Goal: Task Accomplishment & Management: Complete application form

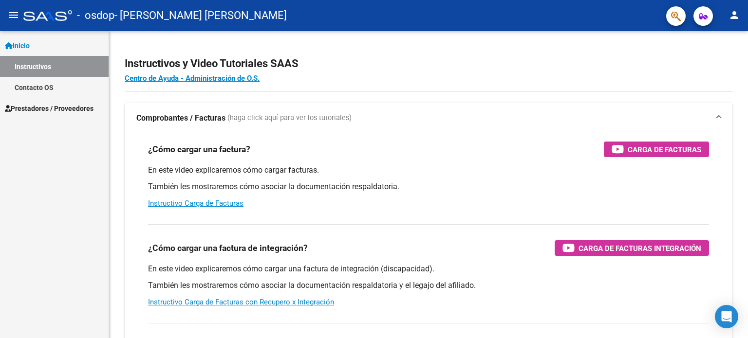
click at [80, 110] on span "Prestadores / Proveedores" at bounding box center [49, 108] width 89 height 11
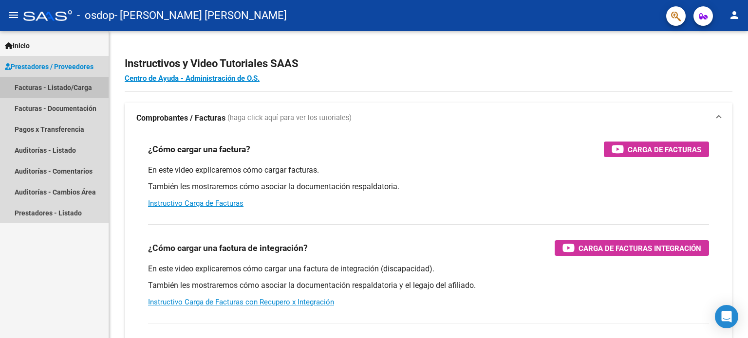
click at [72, 91] on link "Facturas - Listado/Carga" at bounding box center [54, 87] width 109 height 21
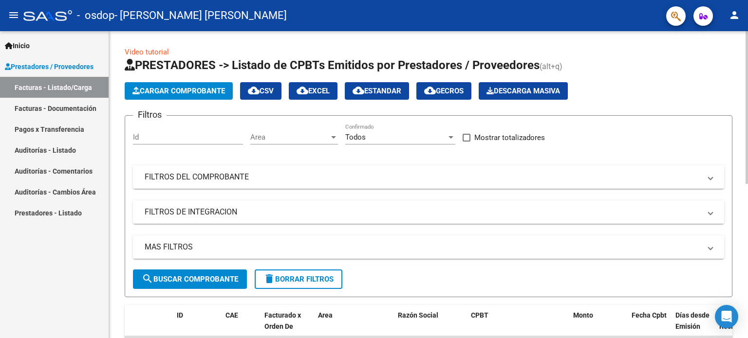
click at [278, 221] on mat-expansion-panel-header "FILTROS DE INTEGRACION" at bounding box center [428, 212] width 591 height 23
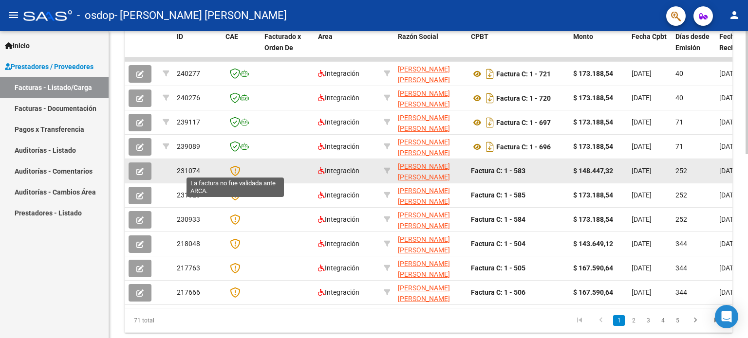
click at [238, 165] on icon at bounding box center [235, 170] width 10 height 11
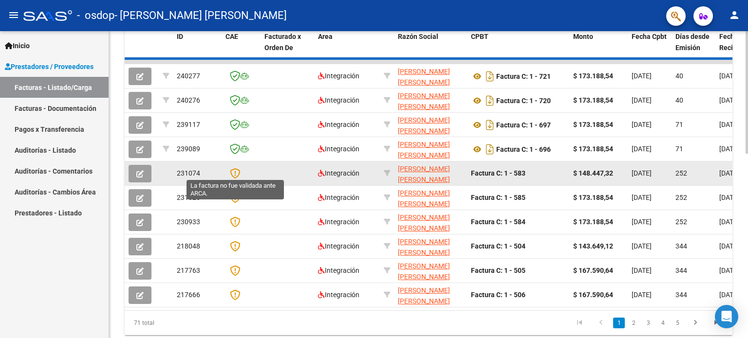
scroll to position [226, 0]
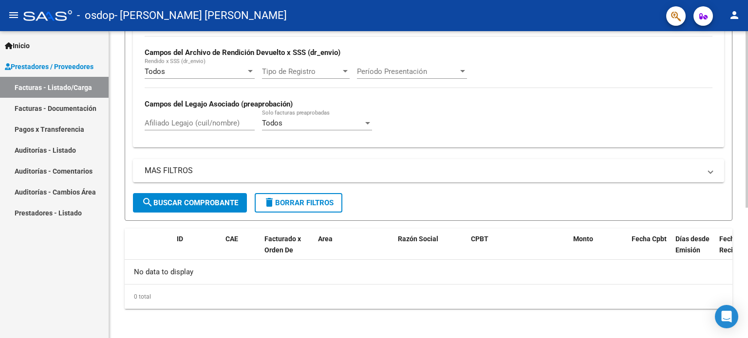
click at [236, 169] on mat-panel-title "MAS FILTROS" at bounding box center [423, 170] width 556 height 11
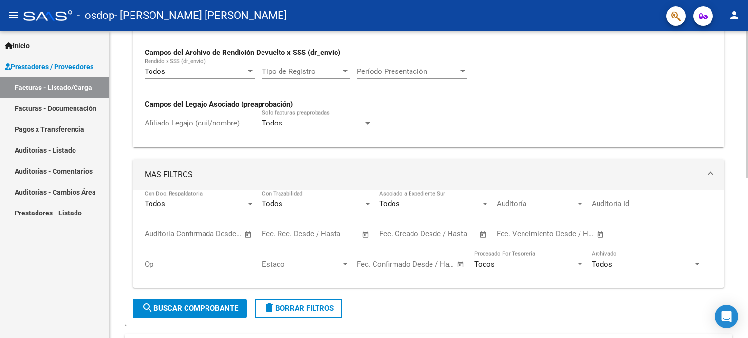
scroll to position [0, 0]
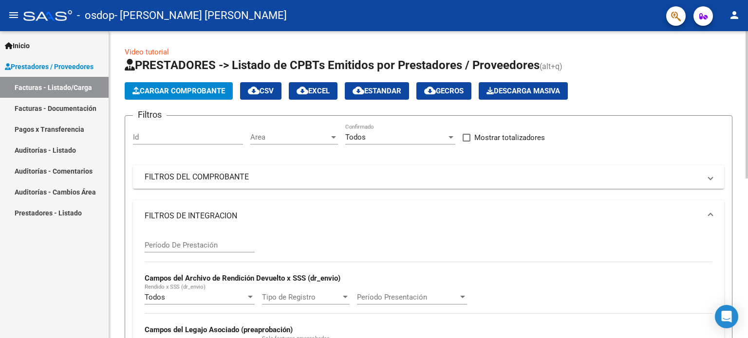
click at [747, 144] on div at bounding box center [746, 184] width 2 height 307
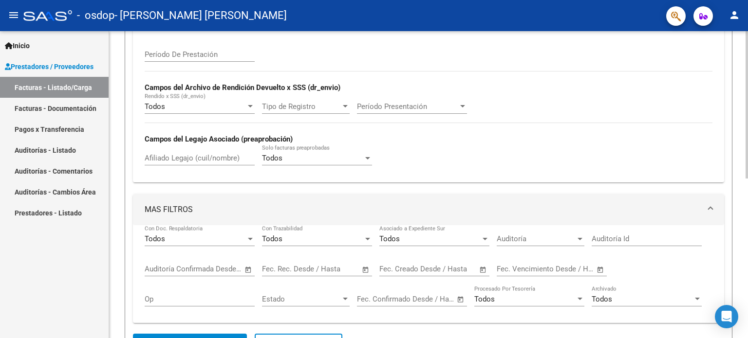
click at [747, 243] on div at bounding box center [746, 195] width 2 height 147
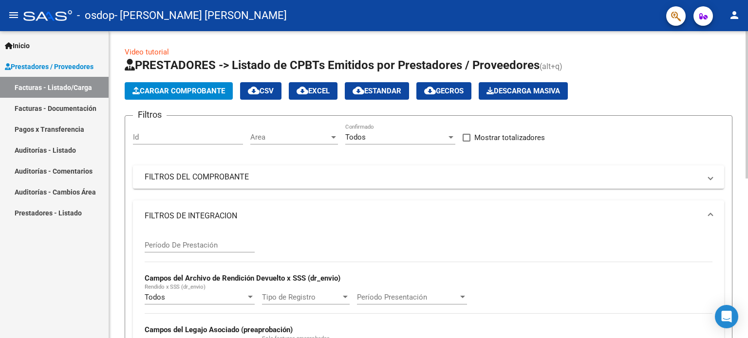
click at [747, 115] on div at bounding box center [746, 104] width 2 height 147
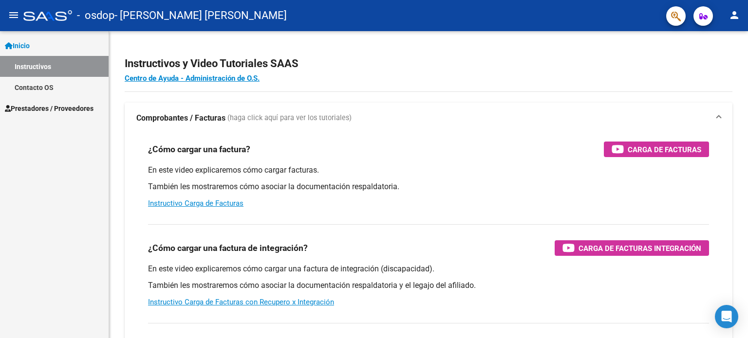
click at [24, 73] on link "Instructivos" at bounding box center [54, 66] width 109 height 21
click at [32, 87] on link "Contacto OS" at bounding box center [54, 87] width 109 height 21
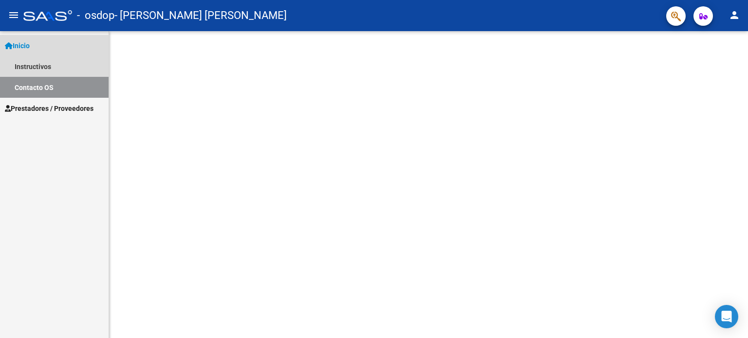
click at [39, 49] on link "Inicio" at bounding box center [54, 45] width 109 height 21
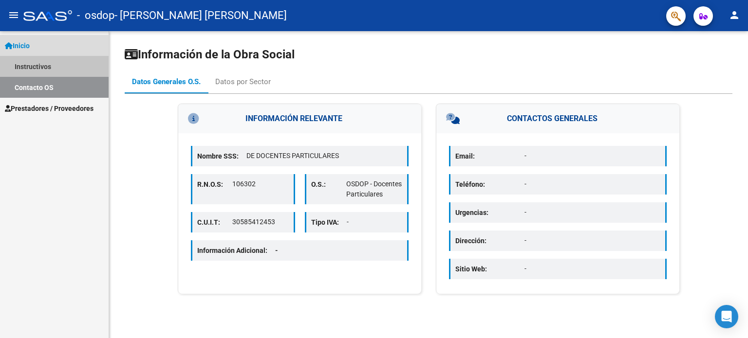
click at [40, 67] on link "Instructivos" at bounding box center [54, 66] width 109 height 21
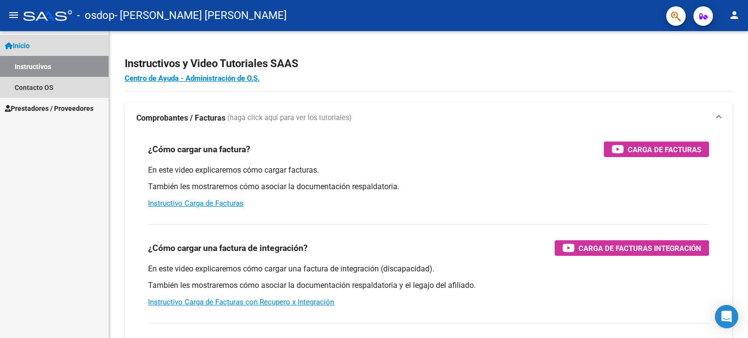
click at [30, 43] on span "Inicio" at bounding box center [17, 45] width 25 height 11
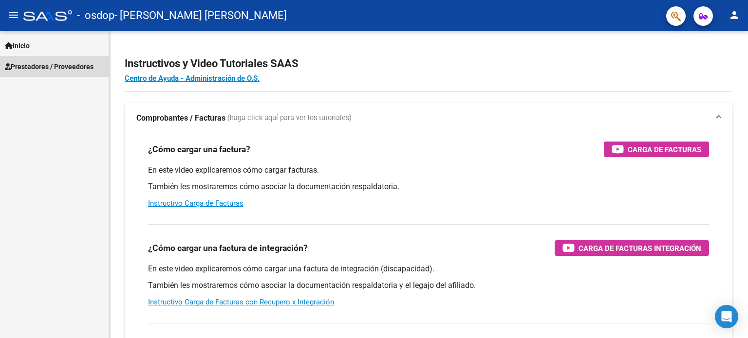
click at [32, 66] on span "Prestadores / Proveedores" at bounding box center [49, 66] width 89 height 11
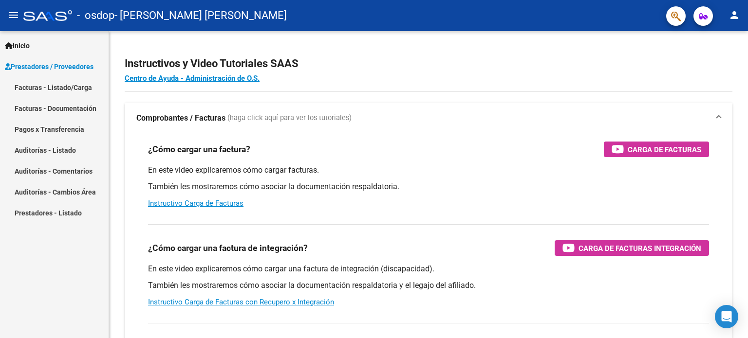
click at [37, 88] on link "Facturas - Listado/Carga" at bounding box center [54, 87] width 109 height 21
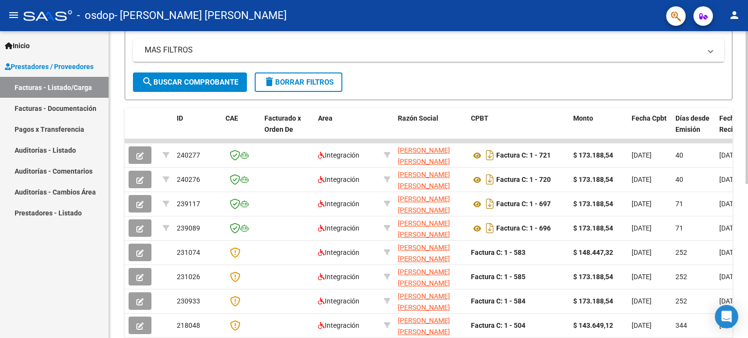
scroll to position [216, 0]
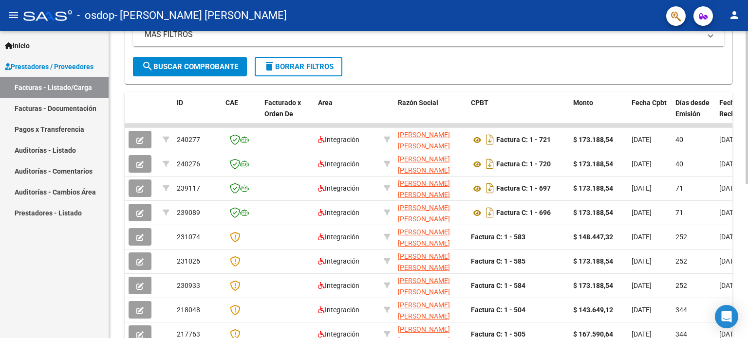
click at [739, 231] on div "Video tutorial PRESTADORES -> Listado de CPBTs Emitidos por Prestadores / Prove…" at bounding box center [429, 124] width 641 height 612
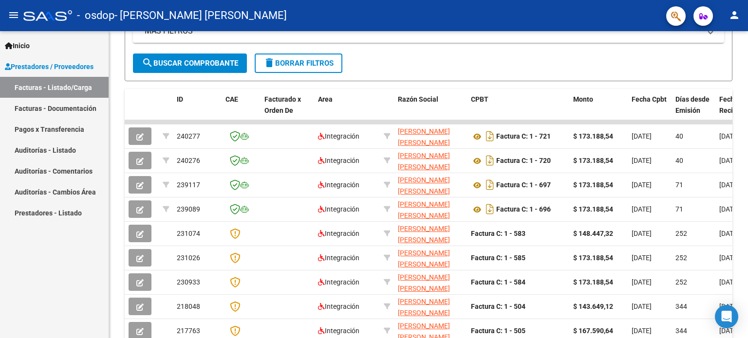
drag, startPoint x: 739, startPoint y: 231, endPoint x: 747, endPoint y: 246, distance: 17.0
click at [747, 246] on div "Video tutorial PRESTADORES -> Listado de CPBTs Emitidos por Prestadores / Prove…" at bounding box center [429, 121] width 641 height 612
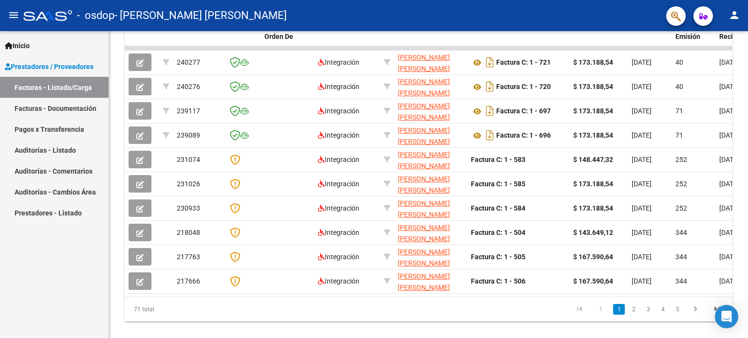
scroll to position [288, 0]
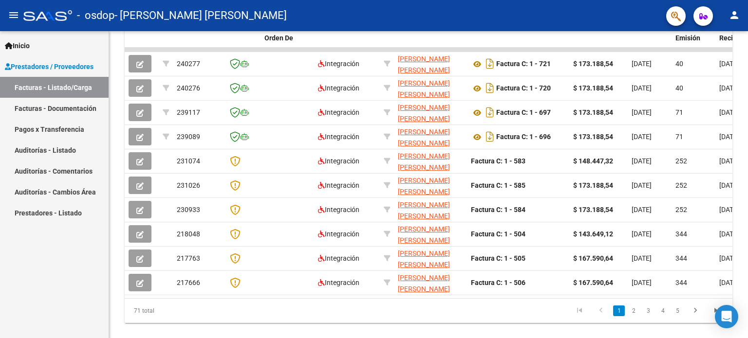
click at [747, 215] on div at bounding box center [746, 254] width 2 height 153
click at [632, 317] on link "2" at bounding box center [633, 311] width 12 height 11
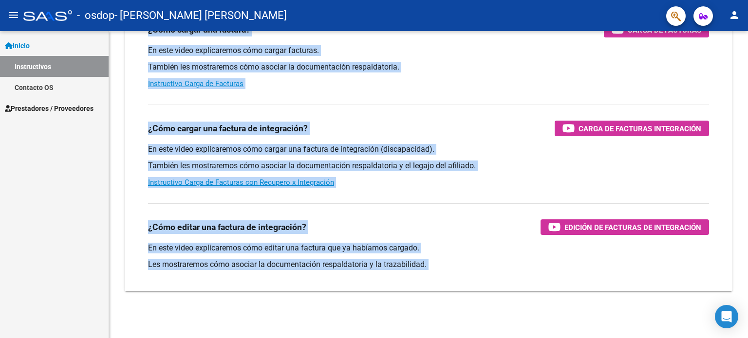
scroll to position [119, 0]
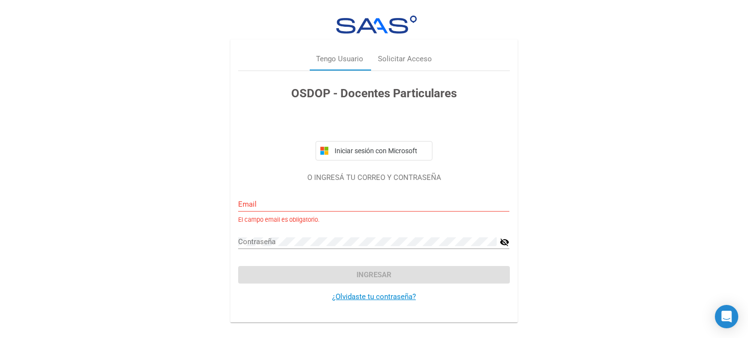
click at [265, 133] on div "Iniciar sesión con Microsoft" at bounding box center [373, 137] width 271 height 47
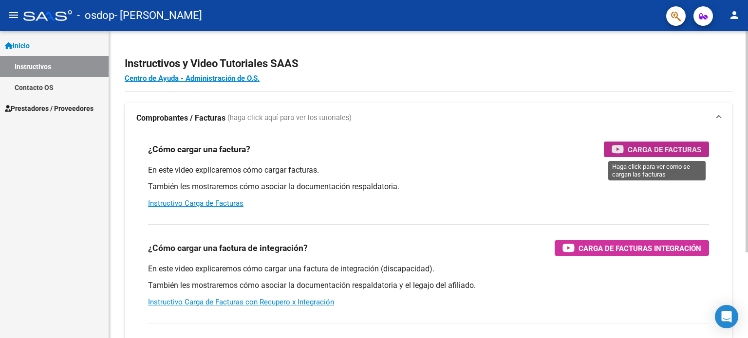
click at [655, 149] on span "Carga de Facturas" at bounding box center [663, 150] width 73 height 12
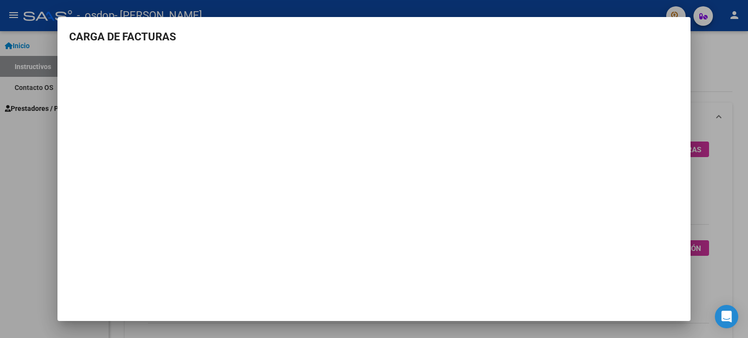
click at [715, 98] on div at bounding box center [374, 169] width 748 height 338
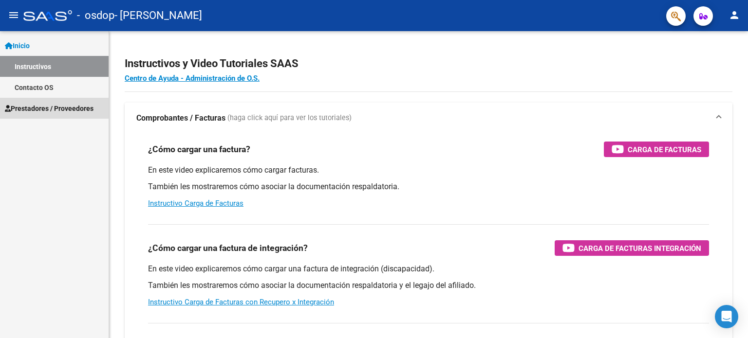
click at [34, 103] on span "Prestadores / Proveedores" at bounding box center [49, 108] width 89 height 11
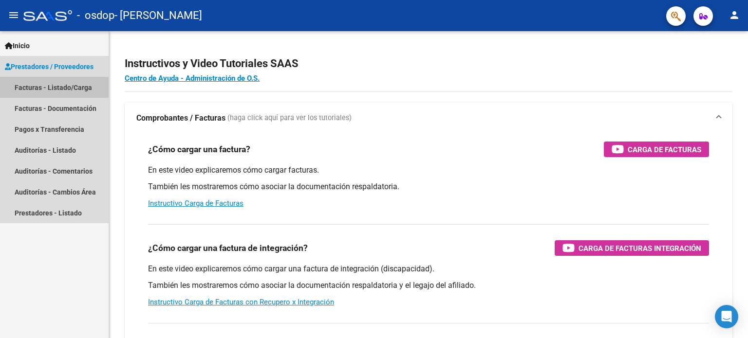
click at [45, 89] on link "Facturas - Listado/Carga" at bounding box center [54, 87] width 109 height 21
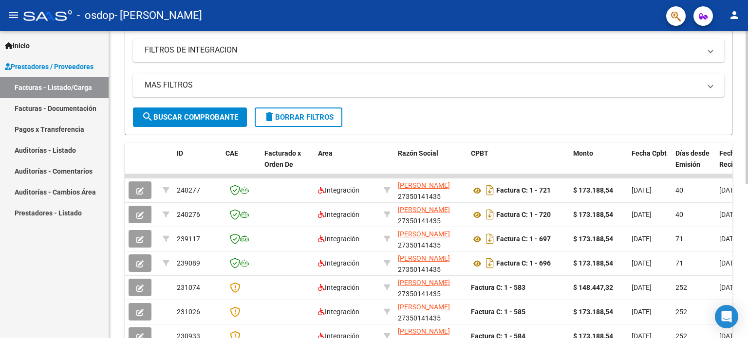
click at [747, 182] on div at bounding box center [746, 189] width 2 height 153
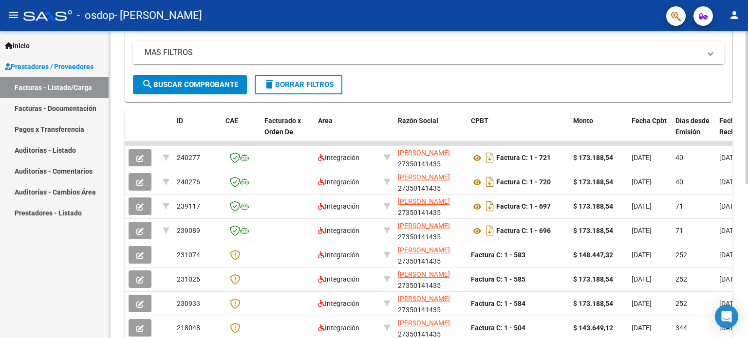
click at [744, 194] on div "Video tutorial PRESTADORES -> Listado de CPBTs Emitidos por Prestadores / Prove…" at bounding box center [429, 142] width 641 height 612
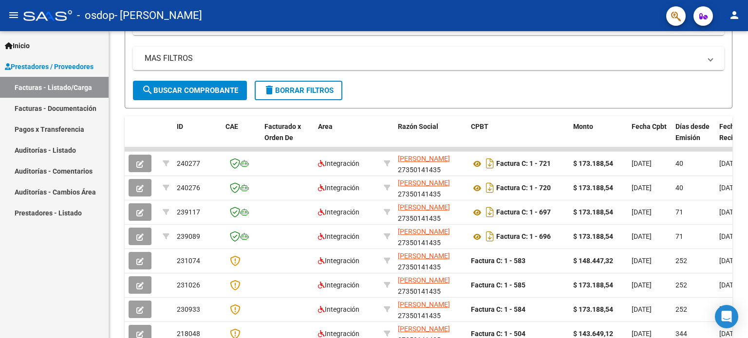
click at [40, 107] on link "Facturas - Documentación" at bounding box center [54, 108] width 109 height 21
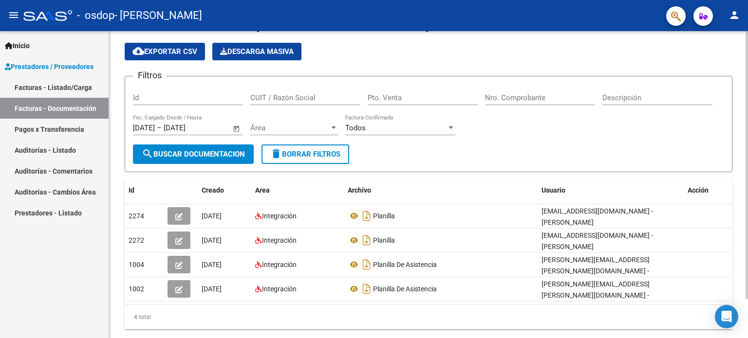
scroll to position [44, 0]
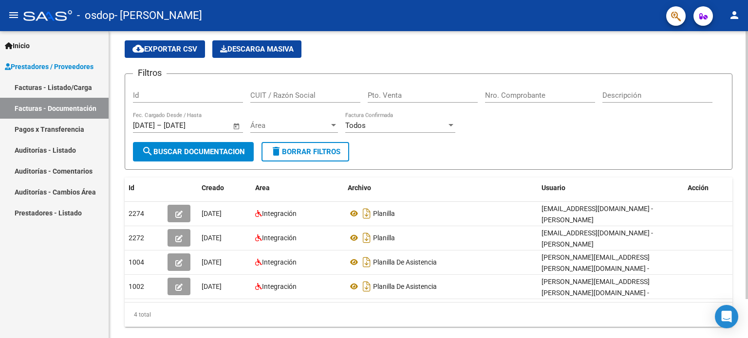
click at [741, 125] on div "PRESTADORES -> Comprobantes - Documentación Respaldatoria cloud_download Export…" at bounding box center [429, 179] width 641 height 358
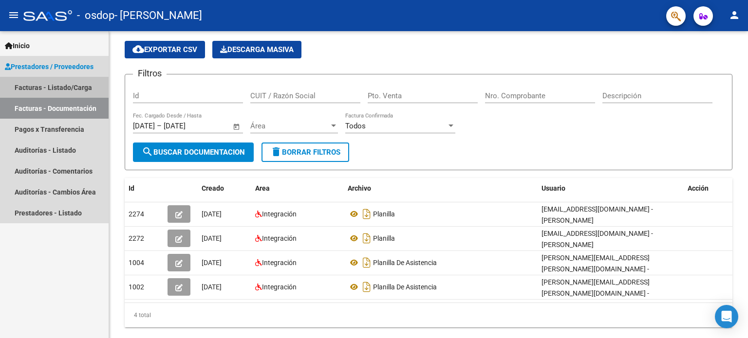
click at [43, 91] on link "Facturas - Listado/Carga" at bounding box center [54, 87] width 109 height 21
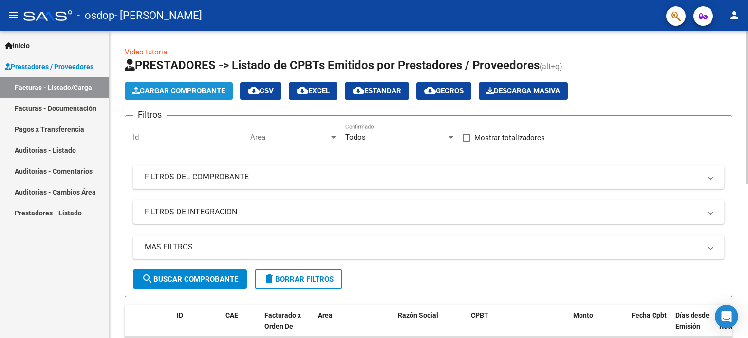
click at [209, 90] on span "Cargar Comprobante" at bounding box center [178, 91] width 92 height 9
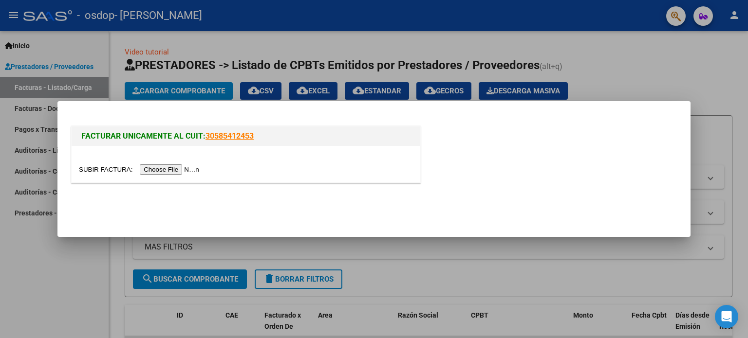
click at [186, 170] on input "file" at bounding box center [140, 170] width 123 height 10
click at [194, 168] on input "file" at bounding box center [140, 170] width 123 height 10
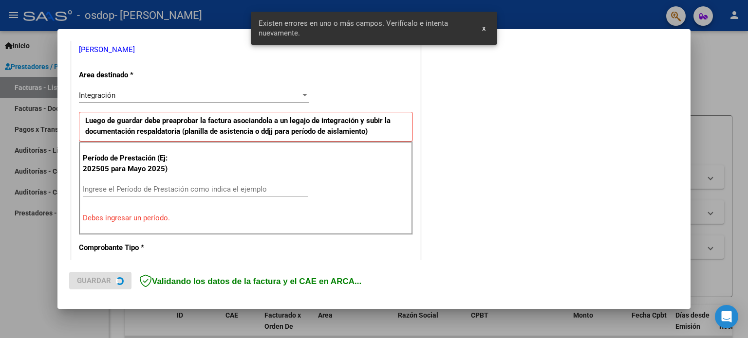
scroll to position [210, 0]
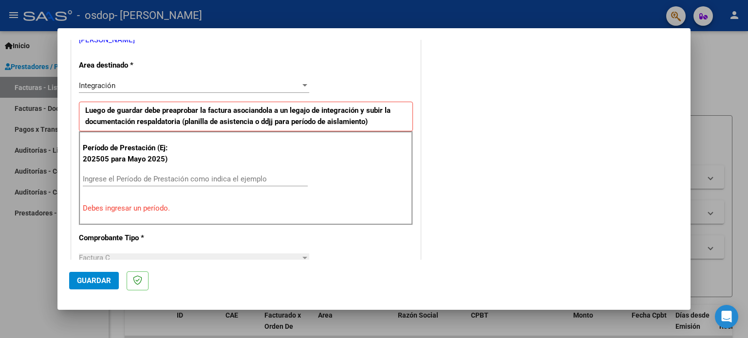
click at [232, 180] on input "Ingrese el Período de Prestación como indica el ejemplo" at bounding box center [195, 179] width 225 height 9
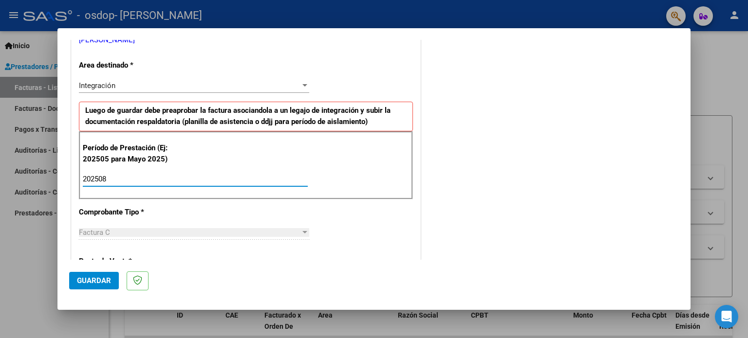
type input "202508"
click at [474, 211] on div "COMENTARIOS Comentarios del Prestador / Gerenciador:" at bounding box center [550, 264] width 256 height 846
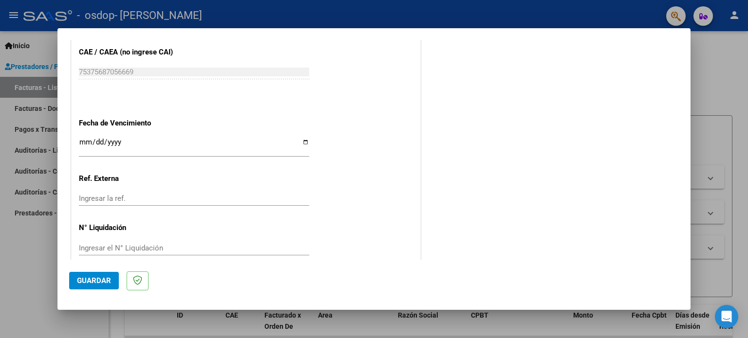
scroll to position [635, 0]
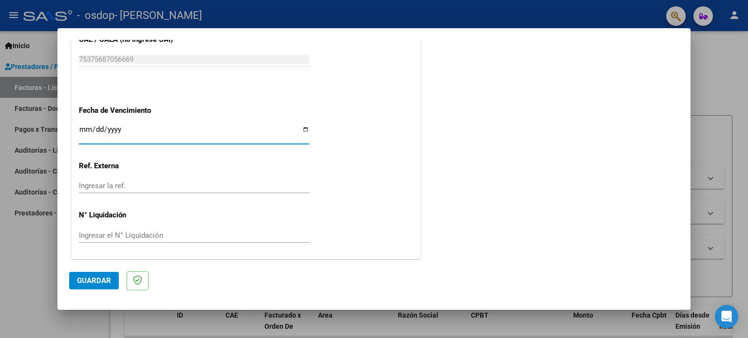
click at [303, 126] on input "Ingresar la fecha" at bounding box center [194, 134] width 230 height 16
type input "[DATE]"
click at [145, 185] on input "Ingresar la ref." at bounding box center [194, 186] width 230 height 9
click at [85, 279] on span "Guardar" at bounding box center [94, 280] width 34 height 9
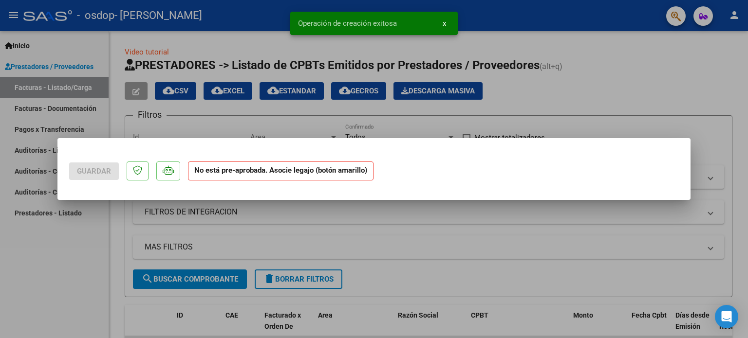
scroll to position [0, 0]
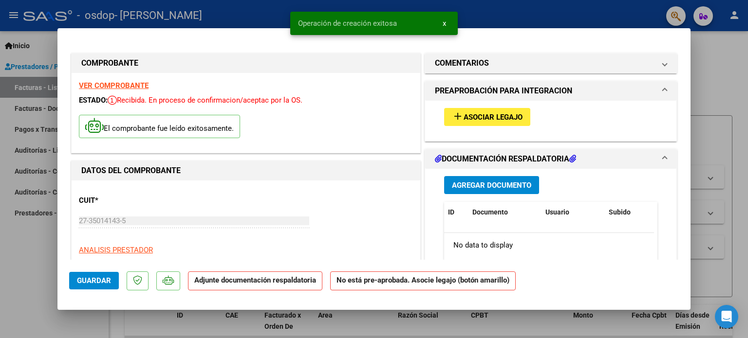
click at [467, 111] on button "add Asociar Legajo" at bounding box center [487, 117] width 86 height 18
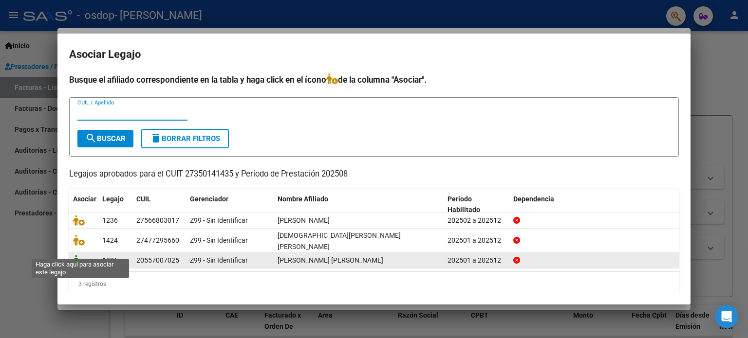
click at [78, 255] on icon at bounding box center [79, 260] width 12 height 11
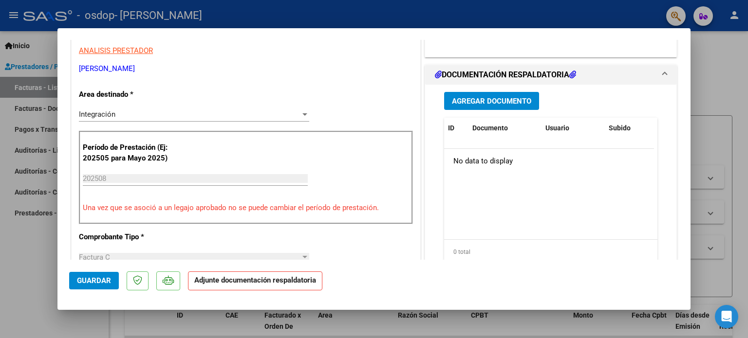
scroll to position [201, 0]
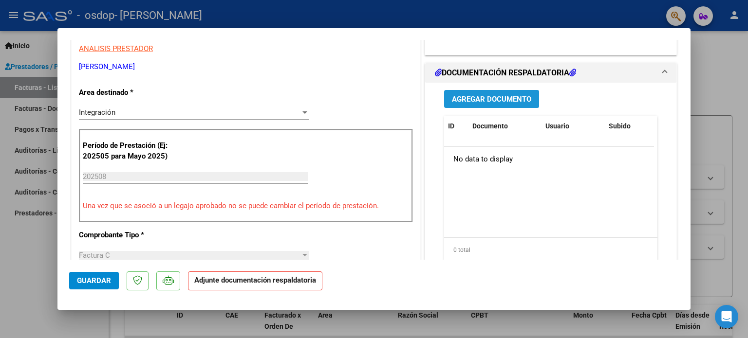
click at [483, 95] on span "Agregar Documento" at bounding box center [491, 99] width 79 height 9
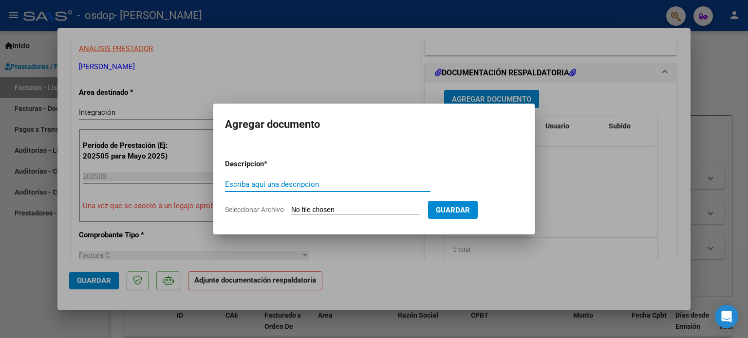
click at [291, 179] on div "Escriba aquí una descripcion" at bounding box center [327, 184] width 205 height 15
click at [512, 167] on form "Descripcion * Escriba aquí una descripcion Seleccionar Archivo Guardar" at bounding box center [374, 186] width 298 height 71
click at [564, 72] on div at bounding box center [374, 169] width 748 height 338
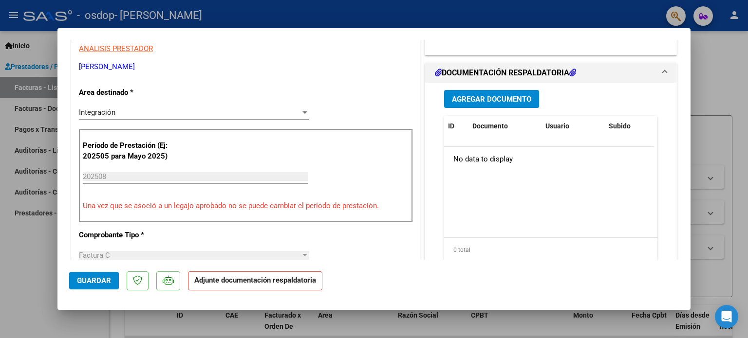
click at [496, 96] on span "Agregar Documento" at bounding box center [491, 99] width 79 height 9
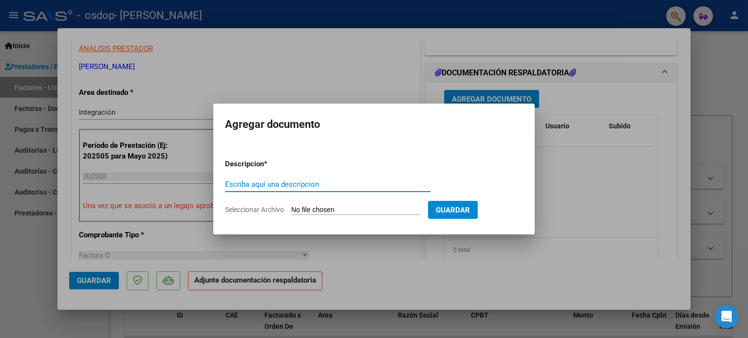
click at [289, 181] on input "Escriba aquí una descripcion" at bounding box center [327, 184] width 205 height 9
click at [470, 208] on span "Guardar" at bounding box center [453, 210] width 34 height 9
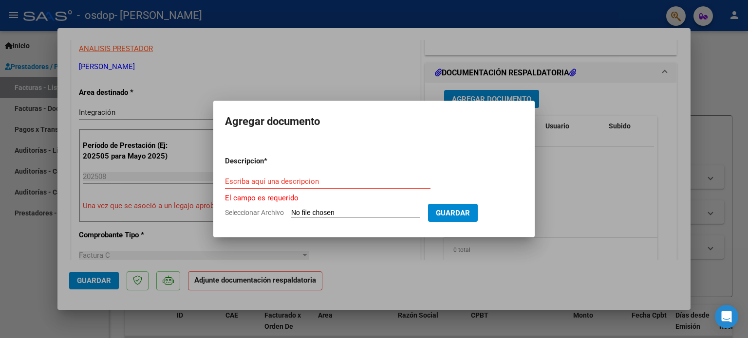
click at [550, 85] on div at bounding box center [374, 169] width 748 height 338
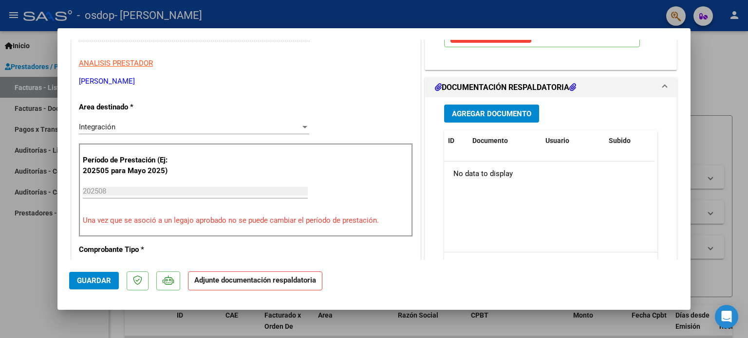
scroll to position [222, 0]
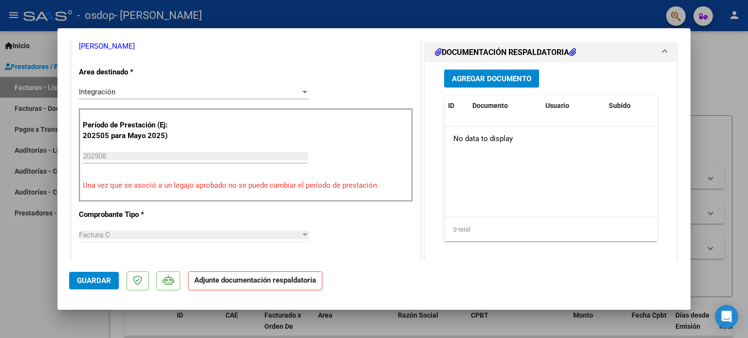
click at [491, 74] on span "Agregar Documento" at bounding box center [491, 78] width 79 height 9
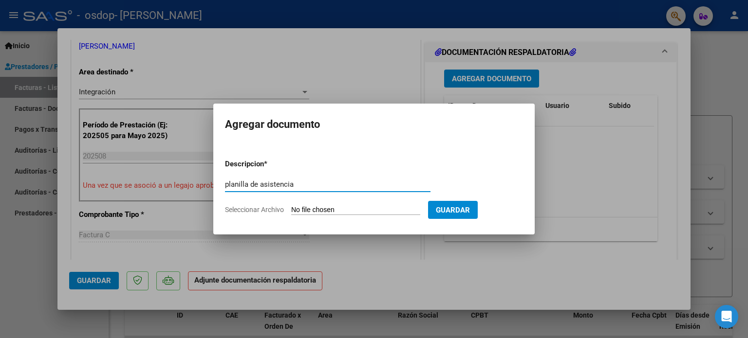
type input "planilla de asistencia"
click at [314, 204] on form "Descripcion * planilla de asistencia Escriba aquí una descripcion Seleccionar A…" at bounding box center [374, 186] width 298 height 71
click at [248, 217] on form "Descripcion * planilla de asistencia Escriba aquí una descripcion Seleccionar A…" at bounding box center [374, 186] width 298 height 71
click at [255, 211] on span "Seleccionar Archivo" at bounding box center [254, 210] width 59 height 8
click at [291, 211] on input "Seleccionar Archivo" at bounding box center [355, 210] width 129 height 9
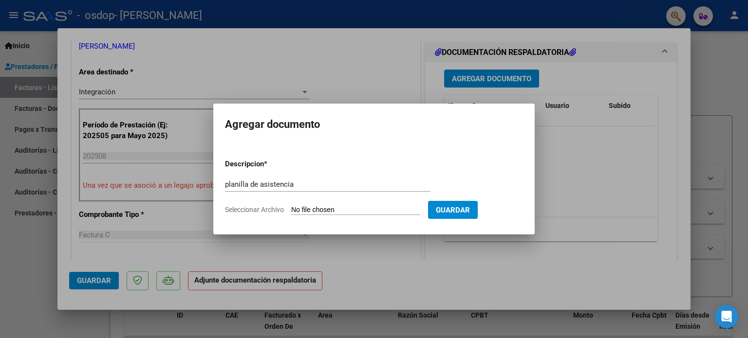
type input "C:\fakepath\[PERSON_NAME] .pdf"
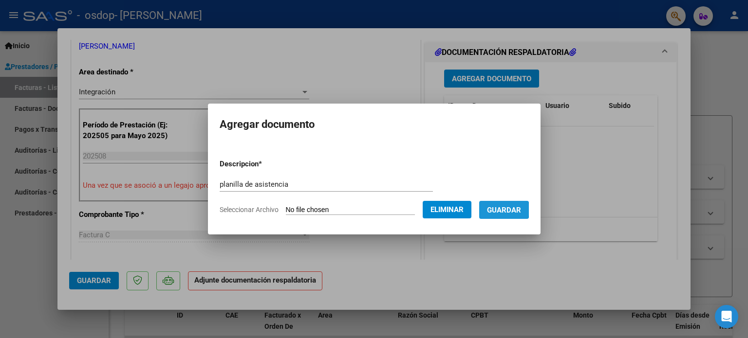
click at [505, 210] on span "Guardar" at bounding box center [504, 210] width 34 height 9
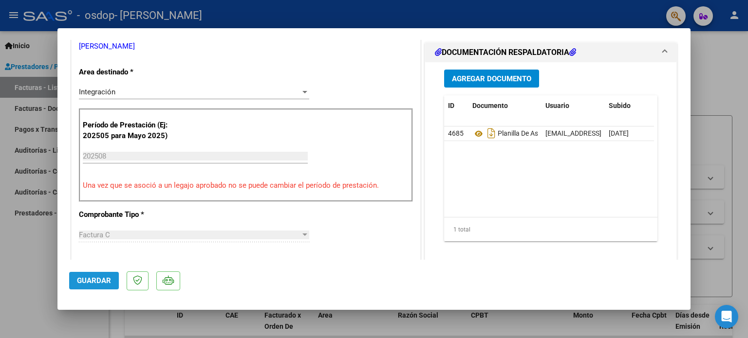
click at [95, 282] on span "Guardar" at bounding box center [94, 280] width 34 height 9
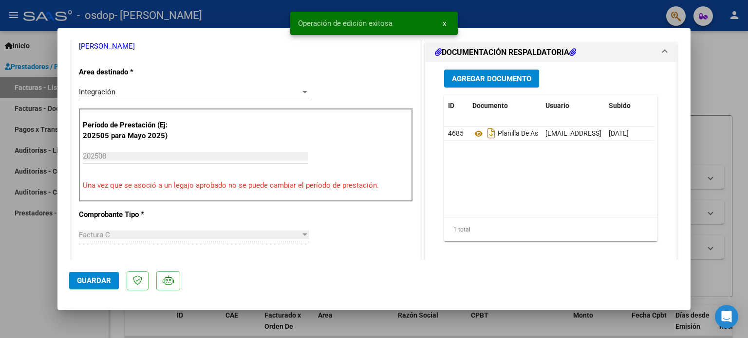
click at [24, 65] on div at bounding box center [374, 169] width 748 height 338
type input "$ 0,00"
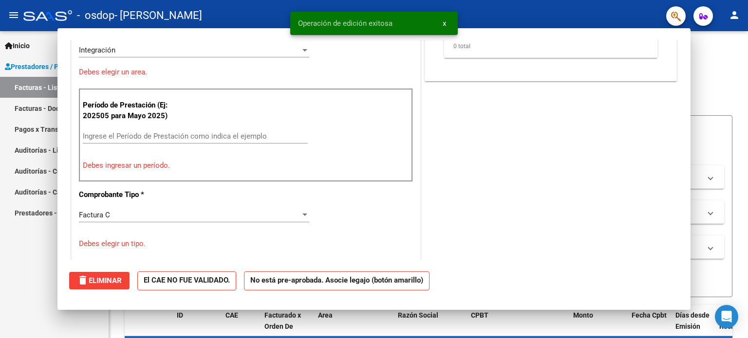
scroll to position [180, 0]
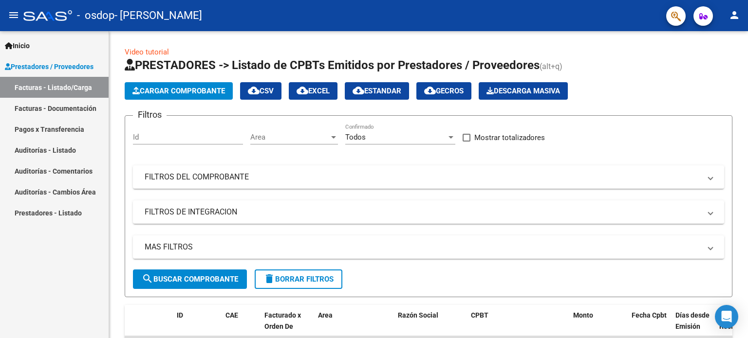
click at [40, 111] on link "Facturas - Documentación" at bounding box center [54, 108] width 109 height 21
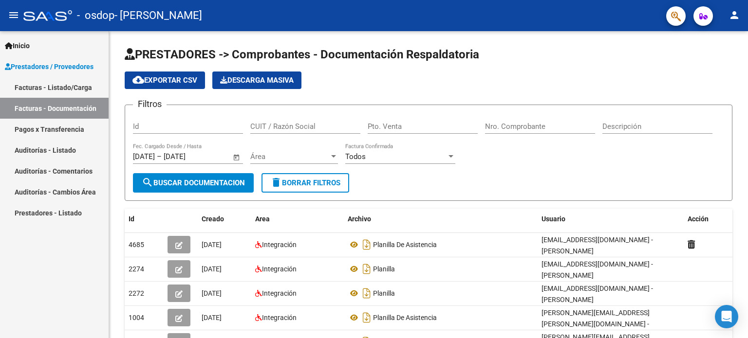
click at [72, 88] on link "Facturas - Listado/Carga" at bounding box center [54, 87] width 109 height 21
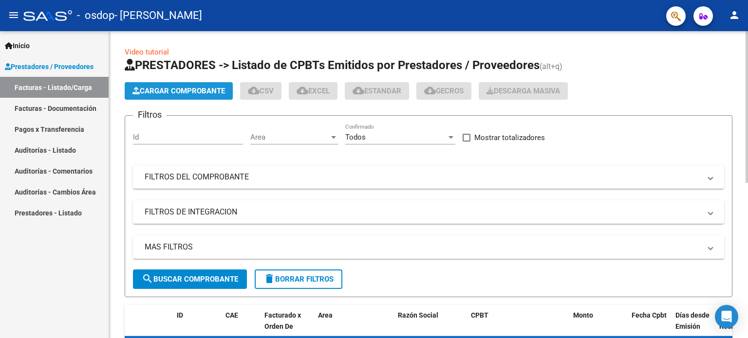
click at [171, 90] on span "Cargar Comprobante" at bounding box center [178, 91] width 92 height 9
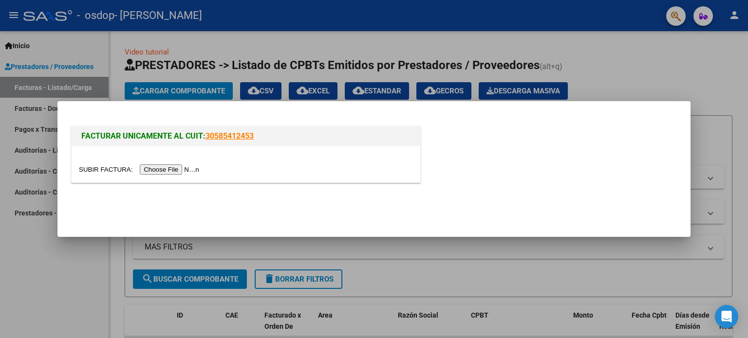
click at [186, 166] on input "file" at bounding box center [140, 170] width 123 height 10
click at [170, 170] on input "file" at bounding box center [140, 170] width 123 height 10
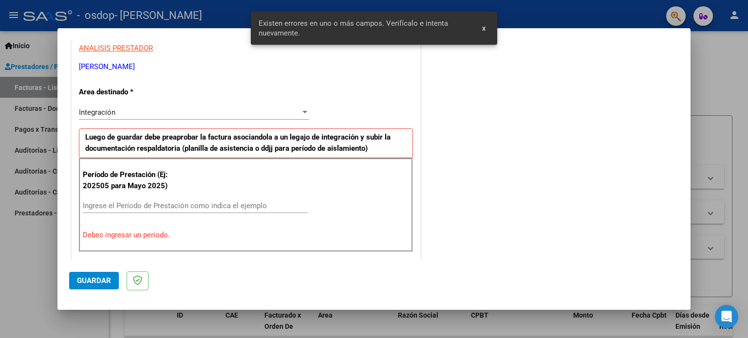
scroll to position [210, 0]
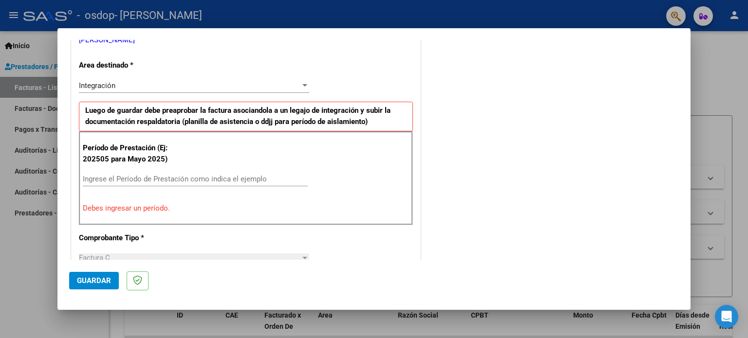
click at [106, 178] on input "Ingrese el Período de Prestación como indica el ejemplo" at bounding box center [195, 179] width 225 height 9
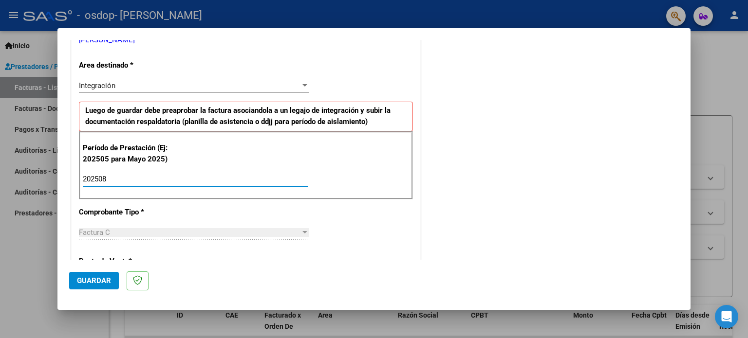
type input "202508"
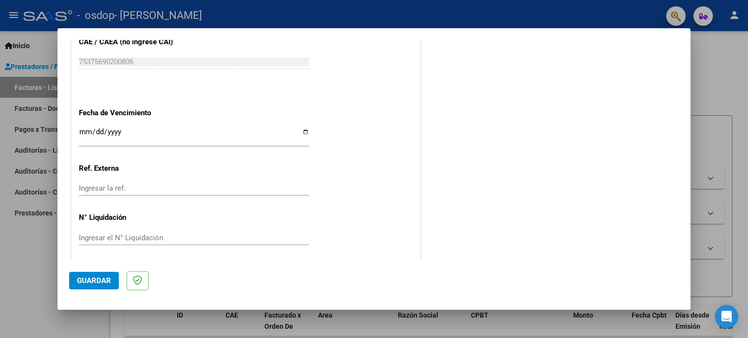
scroll to position [635, 0]
click at [86, 286] on button "Guardar" at bounding box center [94, 281] width 50 height 18
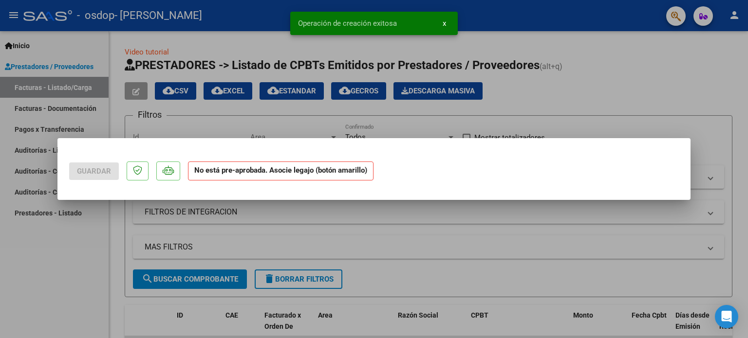
scroll to position [0, 0]
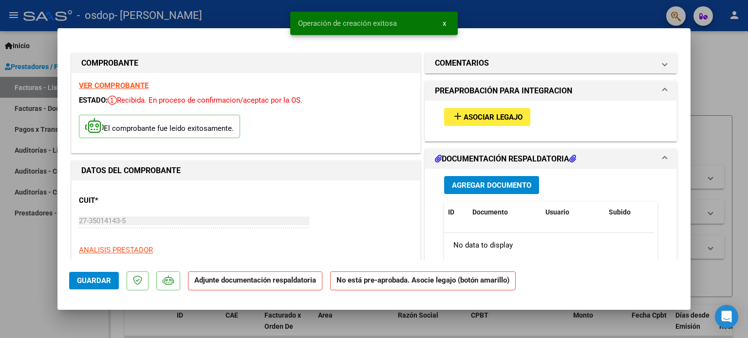
click at [482, 115] on span "Asociar Legajo" at bounding box center [492, 117] width 59 height 9
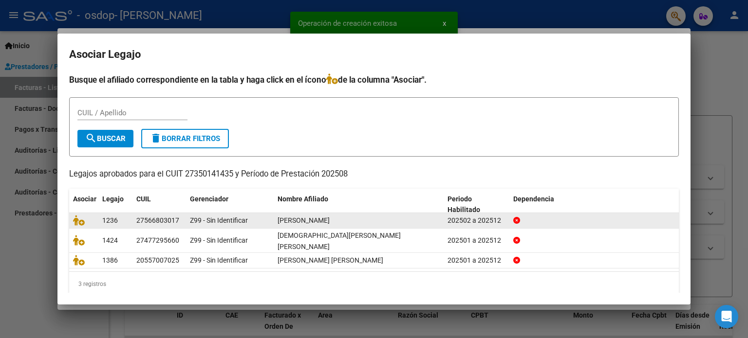
click at [474, 224] on div "202502 a 202512" at bounding box center [476, 220] width 58 height 11
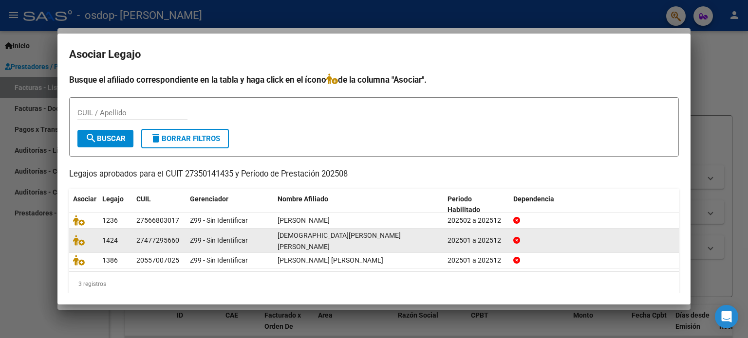
click at [446, 235] on datatable-body-cell "202501 a 202512" at bounding box center [476, 241] width 66 height 24
click at [120, 235] on div "1424" at bounding box center [115, 240] width 26 height 11
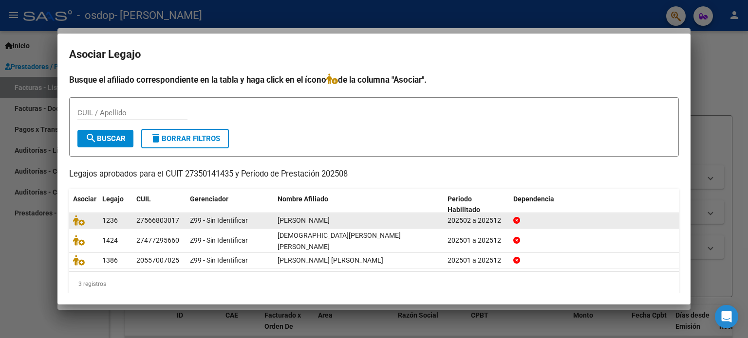
click at [176, 221] on div "27566803017" at bounding box center [157, 220] width 43 height 11
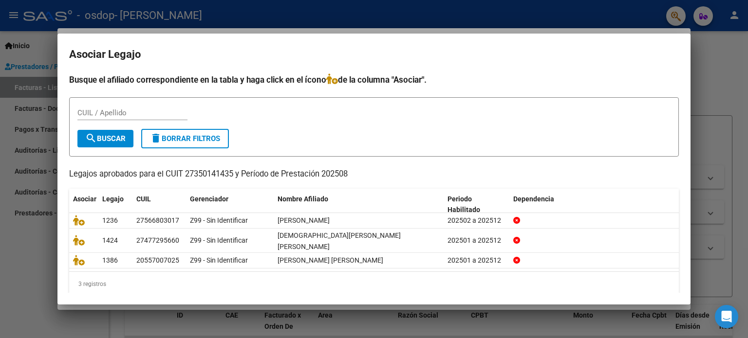
click at [122, 138] on span "search Buscar" at bounding box center [105, 138] width 40 height 9
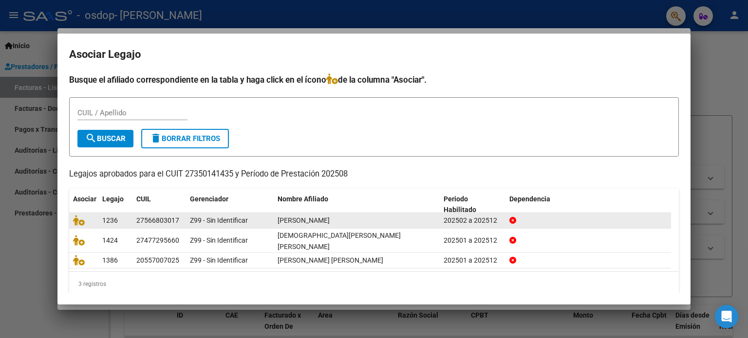
click at [177, 221] on div "27566803017" at bounding box center [157, 220] width 43 height 11
click at [82, 220] on icon at bounding box center [79, 220] width 12 height 11
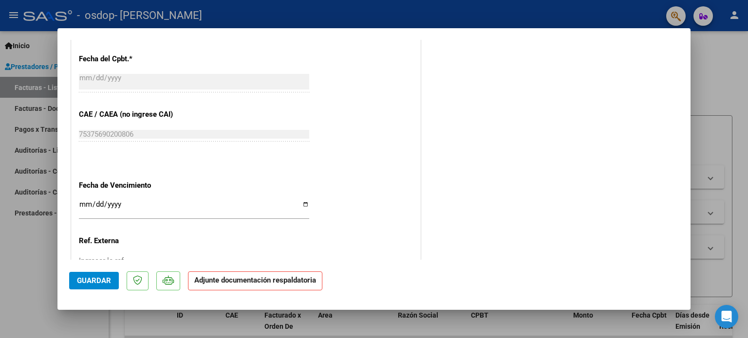
scroll to position [599, 0]
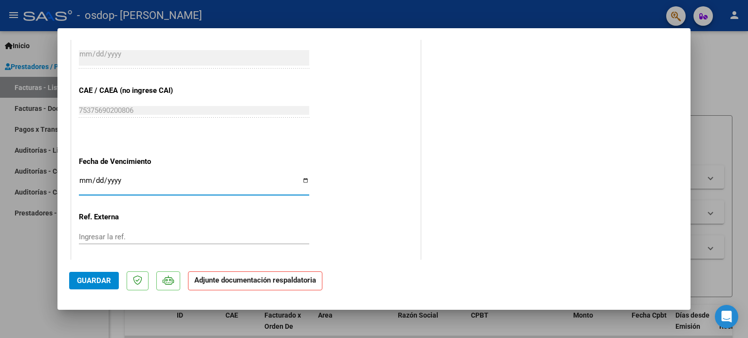
click at [303, 181] on input "Ingresar la fecha" at bounding box center [194, 185] width 230 height 16
type input "[DATE]"
click at [222, 284] on strong "Adjunte documentación respaldatoria" at bounding box center [255, 280] width 122 height 9
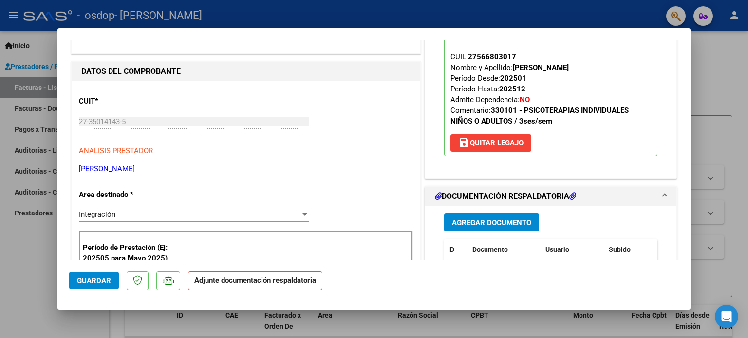
scroll to position [103, 0]
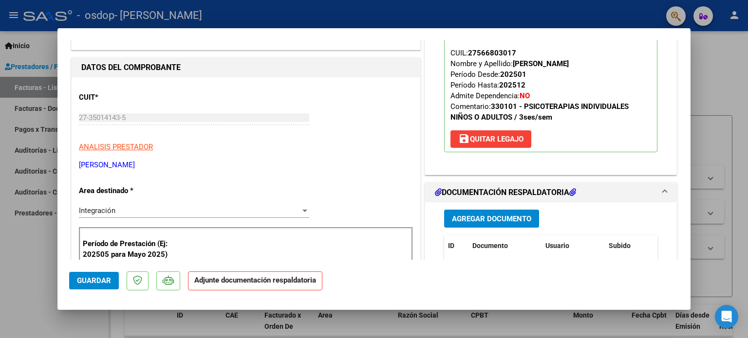
click at [506, 221] on span "Agregar Documento" at bounding box center [491, 219] width 79 height 9
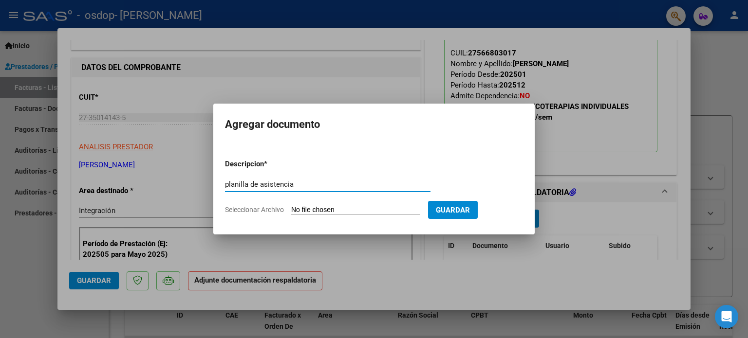
type input "planilla de asistencia"
click at [288, 210] on app-file-uploader "Seleccionar Archivo" at bounding box center [326, 209] width 203 height 9
click at [311, 214] on input "Seleccionar Archivo" at bounding box center [355, 210] width 129 height 9
type input "C:\fakepath\[PERSON_NAME].pdf"
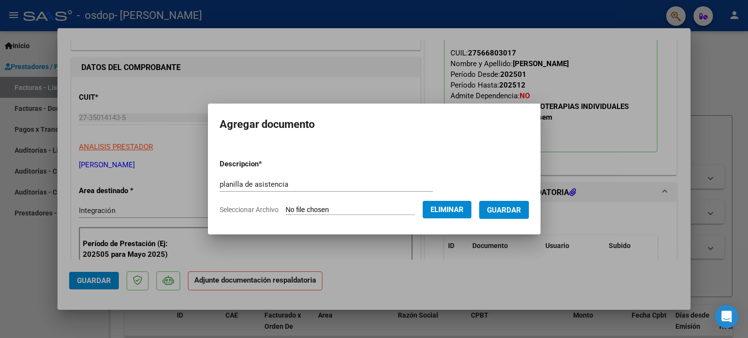
click at [512, 214] on span "Guardar" at bounding box center [504, 210] width 34 height 9
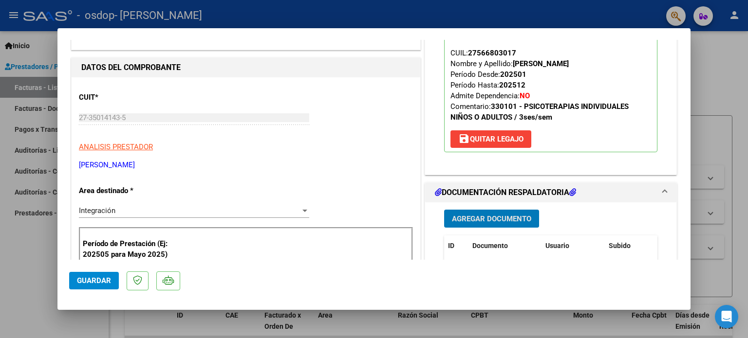
click at [94, 277] on span "Guardar" at bounding box center [94, 280] width 34 height 9
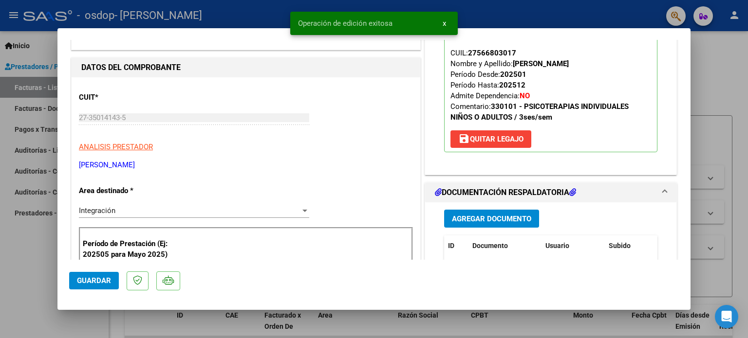
drag, startPoint x: 696, startPoint y: 97, endPoint x: 694, endPoint y: 127, distance: 29.3
click at [694, 127] on div at bounding box center [374, 169] width 748 height 338
type input "$ 0,00"
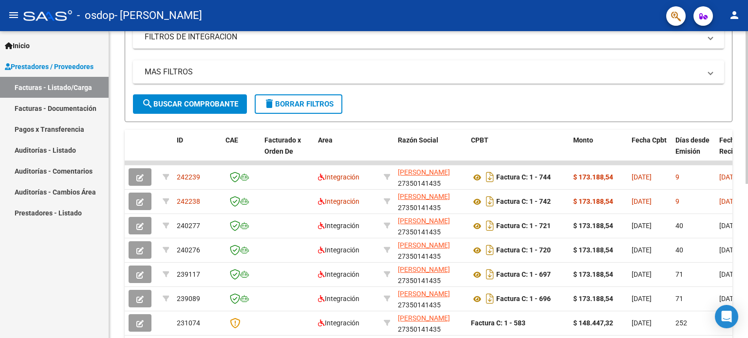
scroll to position [202, 0]
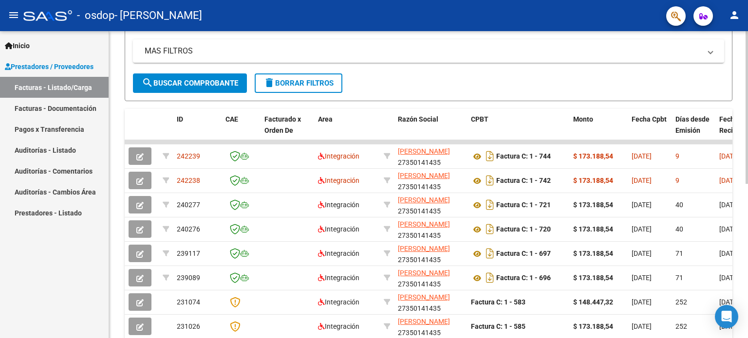
click at [747, 255] on div at bounding box center [746, 206] width 2 height 153
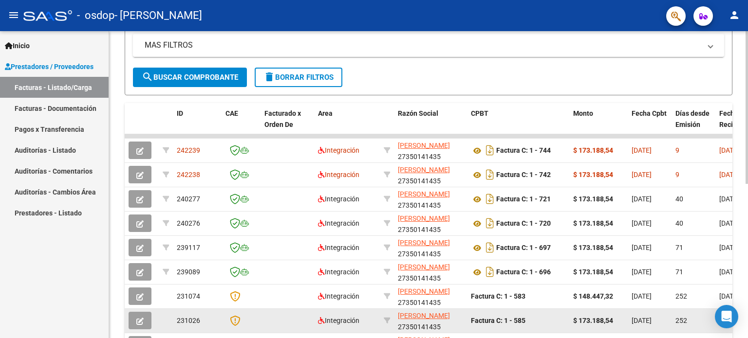
drag, startPoint x: 589, startPoint y: 337, endPoint x: 687, endPoint y: 329, distance: 98.2
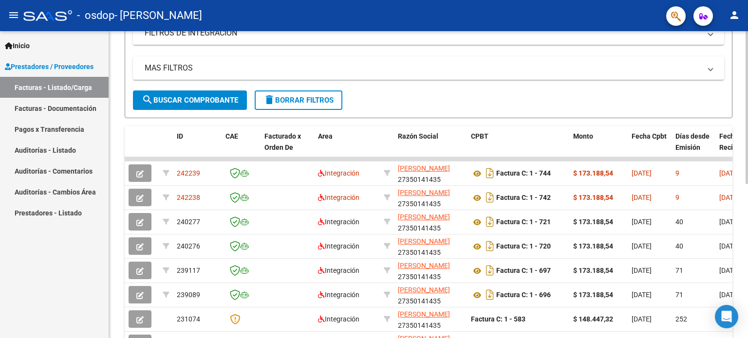
click at [746, 142] on div at bounding box center [746, 198] width 2 height 153
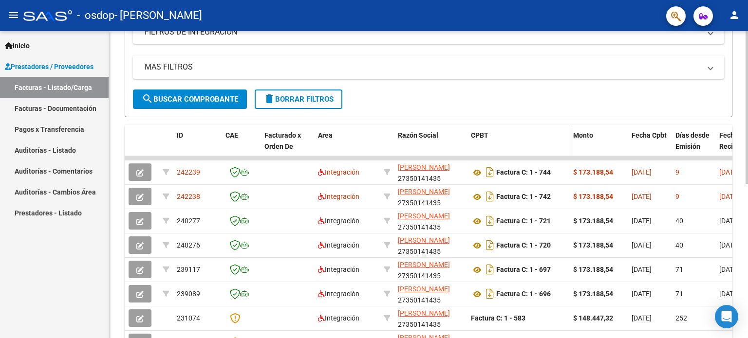
drag, startPoint x: 653, startPoint y: 136, endPoint x: 539, endPoint y: 152, distance: 115.0
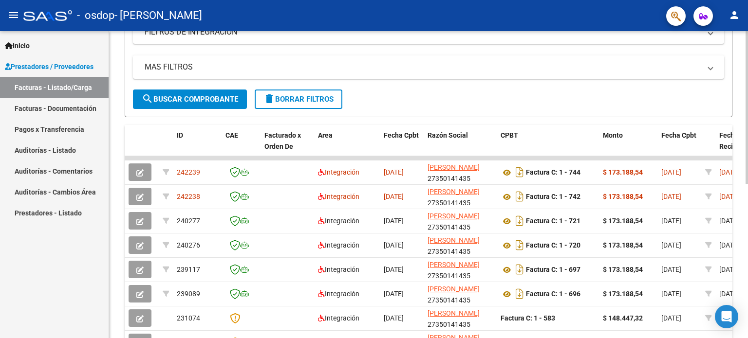
click at [115, 146] on div "Video tutorial PRESTADORES -> Listado de CPBTs Emitidos por Prestadores / Prove…" at bounding box center [428, 157] width 639 height 612
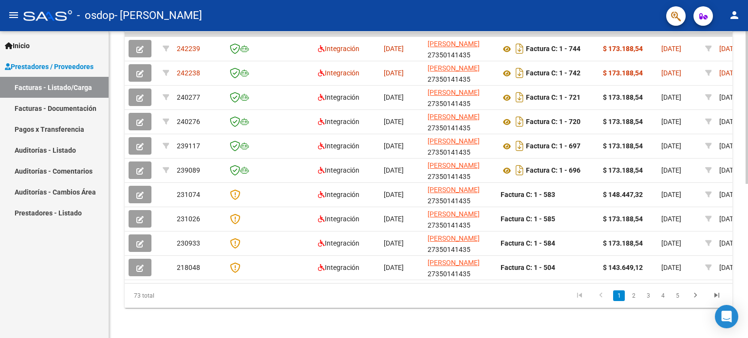
scroll to position [311, 0]
click at [632, 293] on link "2" at bounding box center [633, 295] width 12 height 11
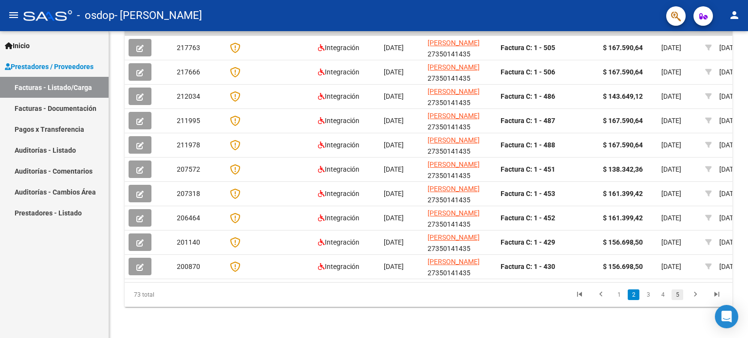
click at [674, 298] on link "5" at bounding box center [677, 295] width 12 height 11
click at [55, 63] on span "Prestadores / Proveedores" at bounding box center [49, 66] width 89 height 11
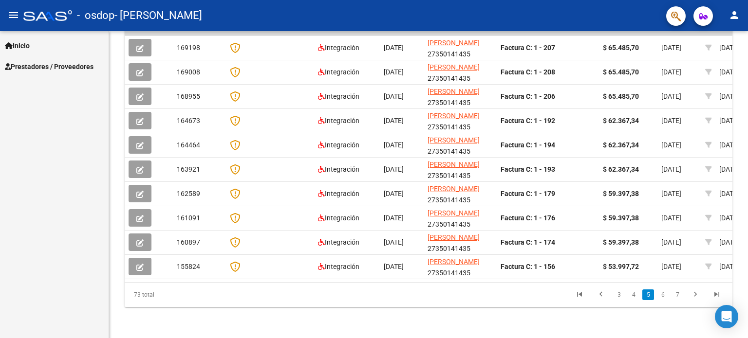
click at [55, 63] on span "Prestadores / Proveedores" at bounding box center [49, 66] width 89 height 11
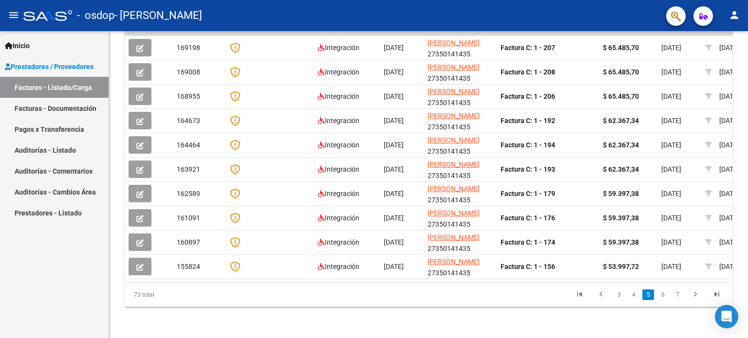
click at [47, 108] on link "Facturas - Documentación" at bounding box center [54, 108] width 109 height 21
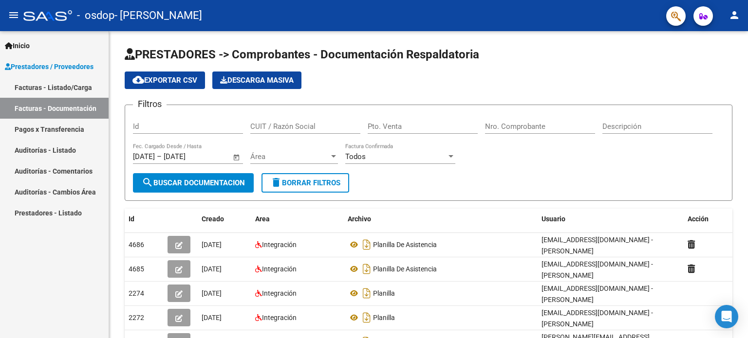
click at [72, 169] on link "Auditorías - Comentarios" at bounding box center [54, 171] width 109 height 21
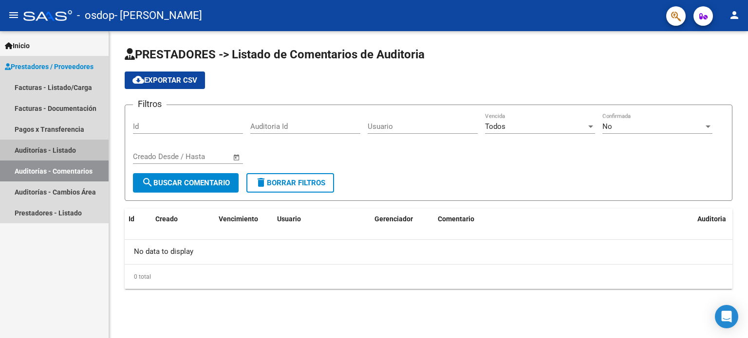
click at [73, 148] on link "Auditorías - Listado" at bounding box center [54, 150] width 109 height 21
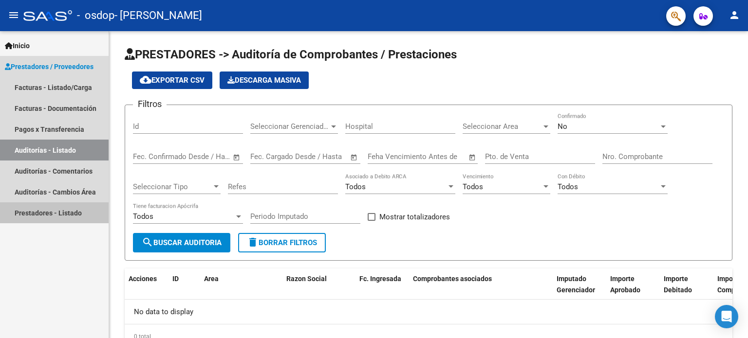
click at [59, 213] on link "Prestadores - Listado" at bounding box center [54, 212] width 109 height 21
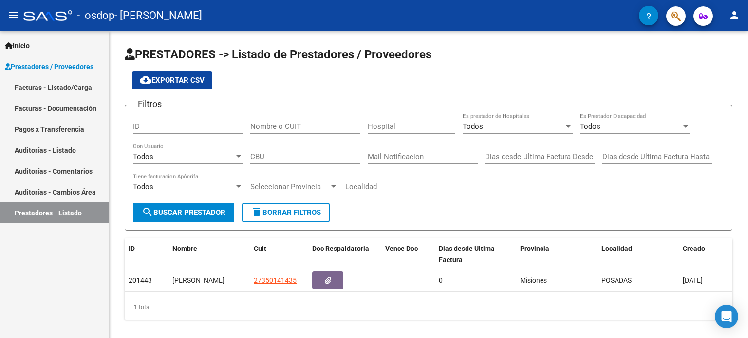
click at [62, 195] on link "Auditorías - Cambios Área" at bounding box center [54, 192] width 109 height 21
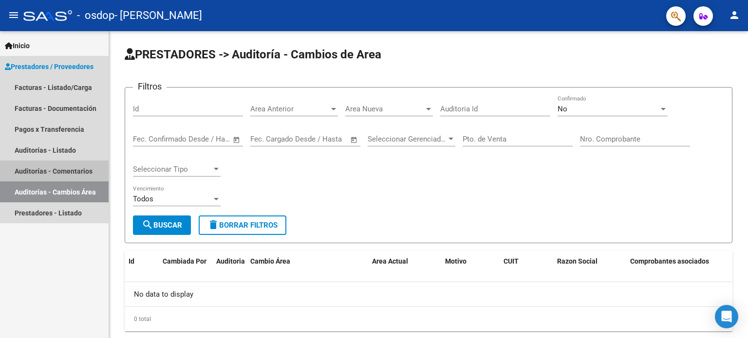
click at [66, 176] on link "Auditorías - Comentarios" at bounding box center [54, 171] width 109 height 21
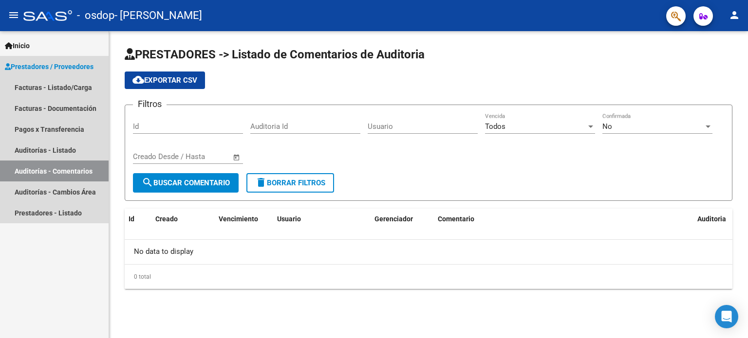
click at [68, 161] on link "Auditorías - Comentarios" at bounding box center [54, 171] width 109 height 21
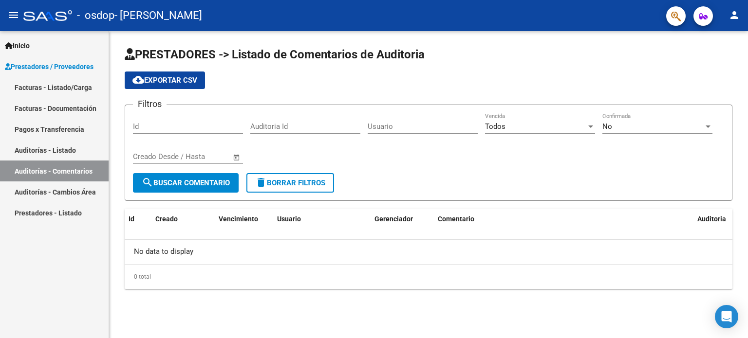
click at [67, 157] on link "Auditorías - Listado" at bounding box center [54, 150] width 109 height 21
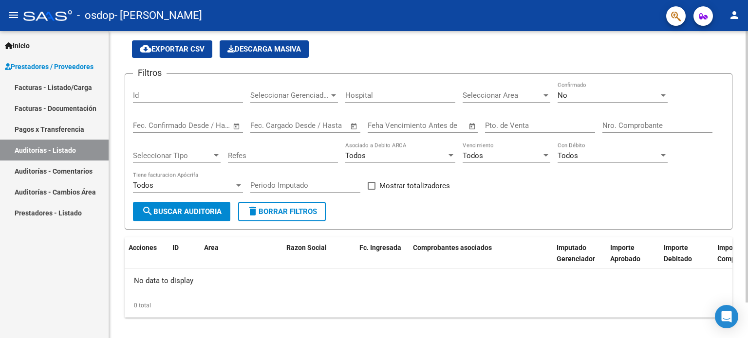
scroll to position [40, 0]
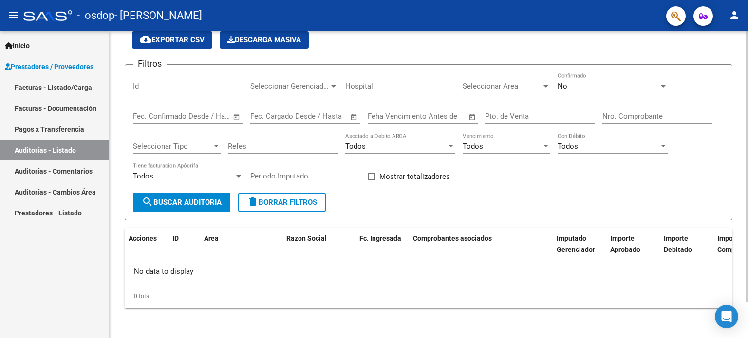
click at [747, 155] on div at bounding box center [746, 202] width 2 height 272
click at [747, 163] on div at bounding box center [746, 202] width 2 height 272
click at [180, 202] on span "search Buscar Auditoria" at bounding box center [182, 202] width 80 height 9
click at [206, 82] on input "Id" at bounding box center [188, 86] width 110 height 9
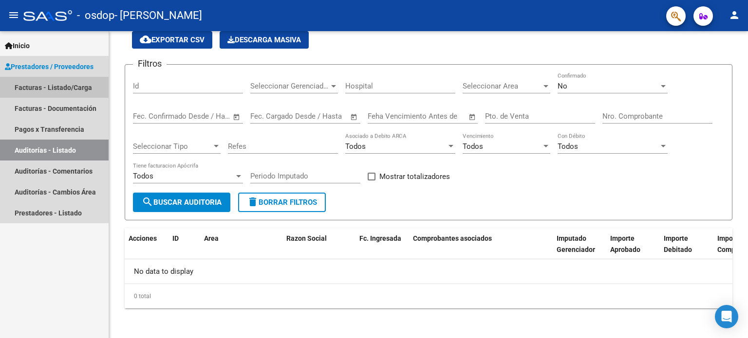
click at [73, 88] on link "Facturas - Listado/Carga" at bounding box center [54, 87] width 109 height 21
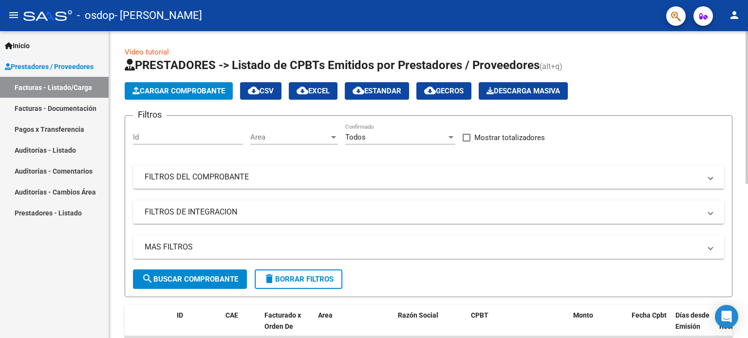
click at [378, 190] on div "Filtros Id Area Area Todos Confirmado Mostrar totalizadores FILTROS DEL COMPROB…" at bounding box center [428, 197] width 591 height 146
click at [185, 89] on span "Cargar Comprobante" at bounding box center [178, 91] width 92 height 9
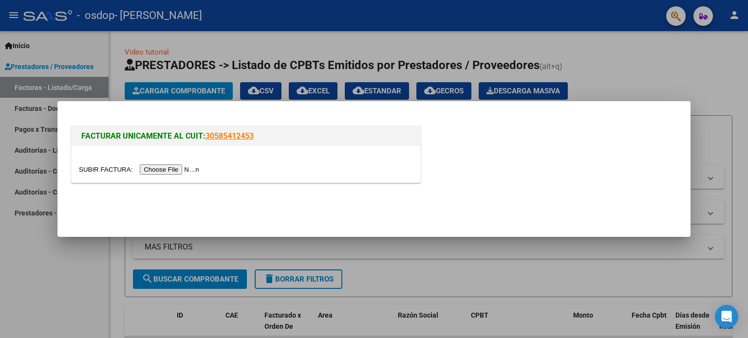
click at [188, 169] on input "file" at bounding box center [140, 170] width 123 height 10
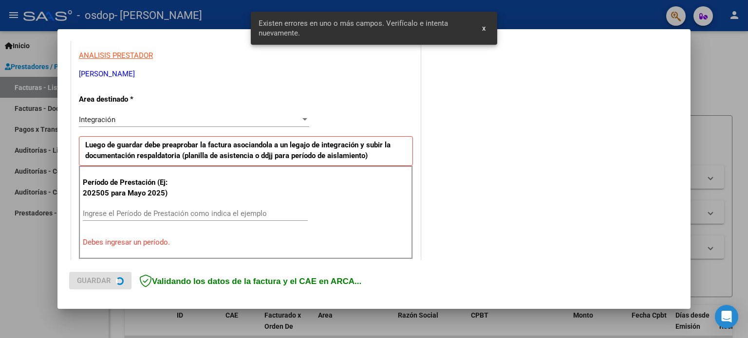
scroll to position [210, 0]
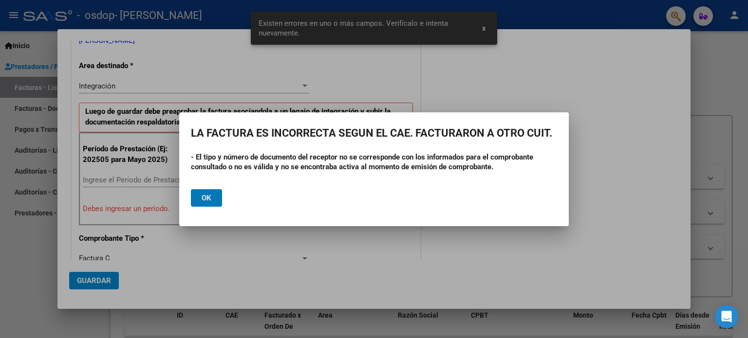
click at [213, 204] on button "Ok" at bounding box center [206, 198] width 31 height 18
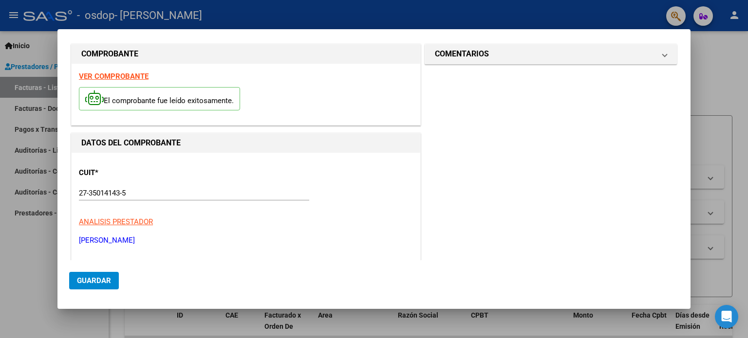
scroll to position [0, 0]
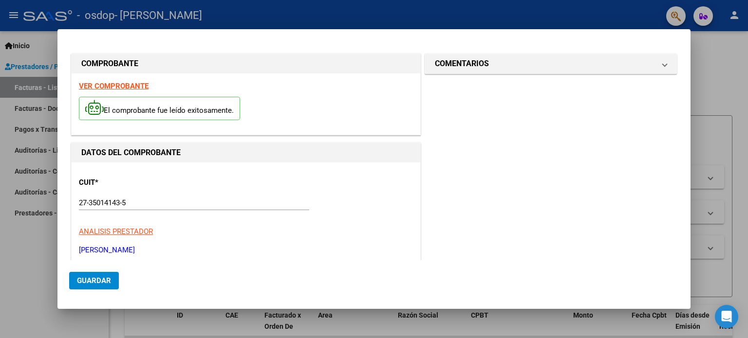
click at [736, 49] on div at bounding box center [374, 169] width 748 height 338
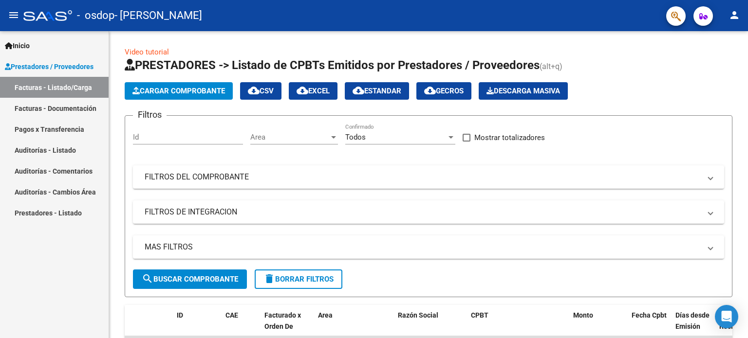
click at [72, 124] on link "Pagos x Transferencia" at bounding box center [54, 129] width 109 height 21
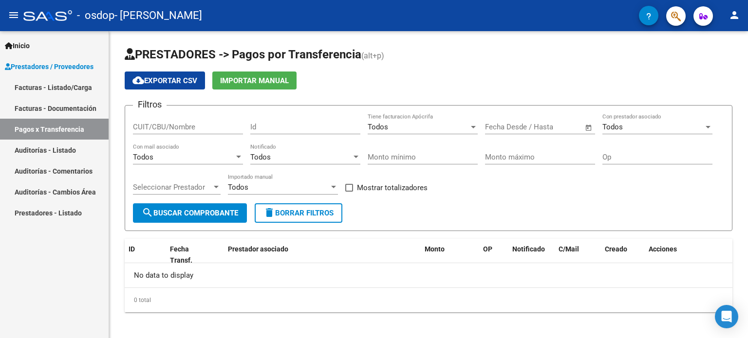
click at [70, 145] on link "Auditorías - Listado" at bounding box center [54, 150] width 109 height 21
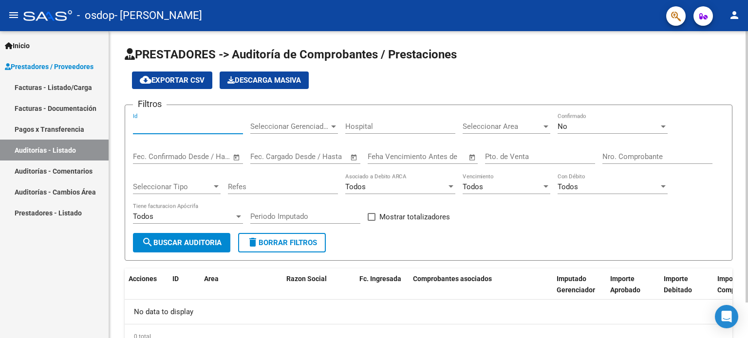
click at [186, 129] on input "Id" at bounding box center [188, 126] width 110 height 9
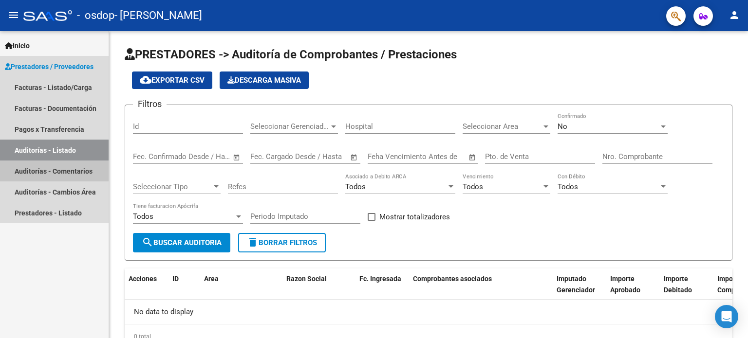
click at [95, 169] on link "Auditorías - Comentarios" at bounding box center [54, 171] width 109 height 21
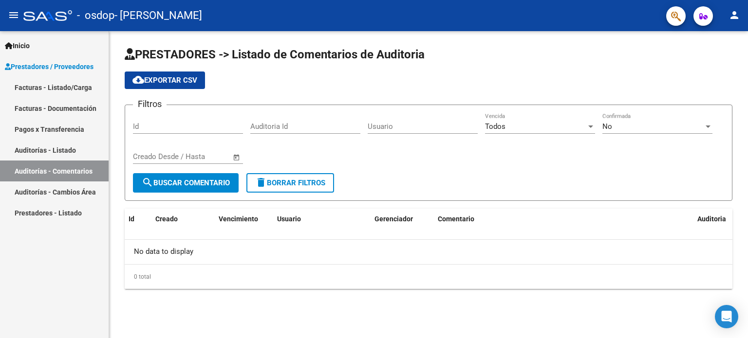
click at [38, 49] on link "Inicio" at bounding box center [54, 45] width 109 height 21
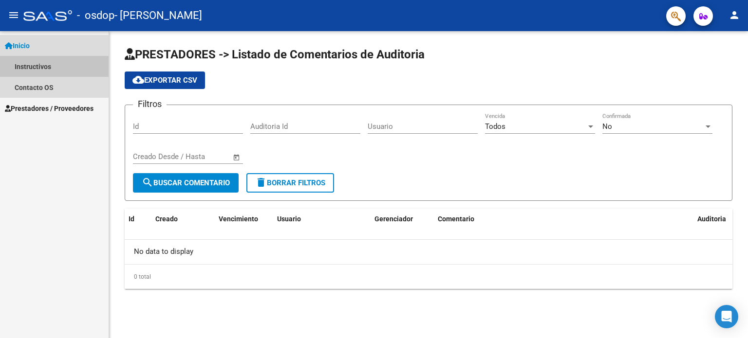
click at [37, 66] on link "Instructivos" at bounding box center [54, 66] width 109 height 21
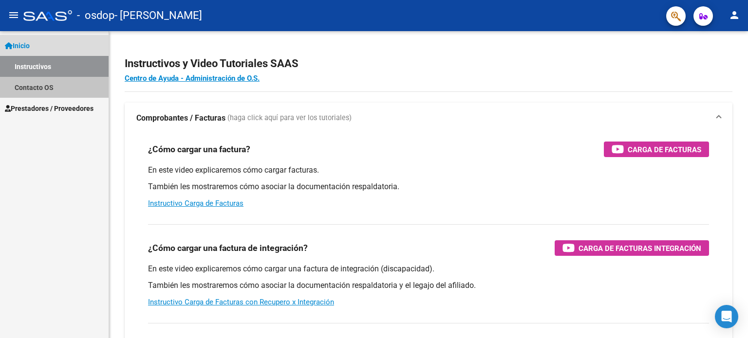
click at [38, 83] on link "Contacto OS" at bounding box center [54, 87] width 109 height 21
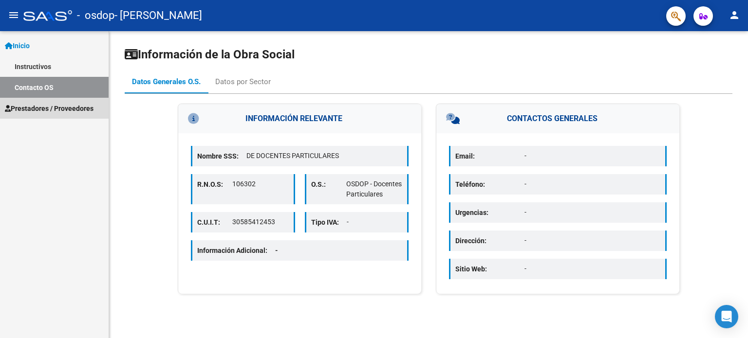
click at [43, 106] on span "Prestadores / Proveedores" at bounding box center [49, 108] width 89 height 11
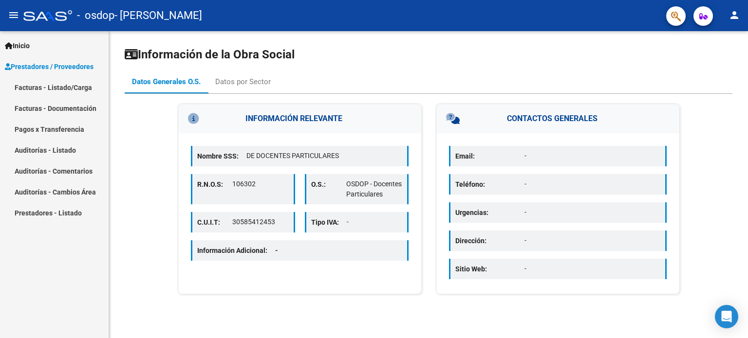
click at [43, 123] on link "Pagos x Transferencia" at bounding box center [54, 129] width 109 height 21
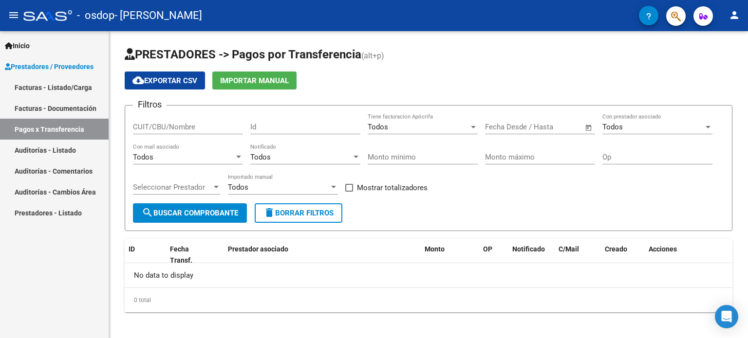
click at [84, 148] on link "Auditorías - Listado" at bounding box center [54, 150] width 109 height 21
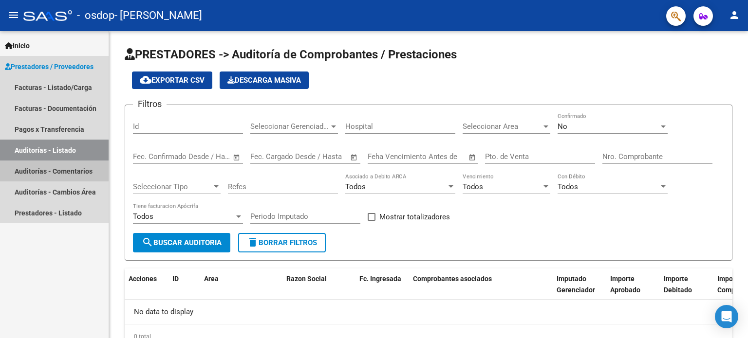
click at [75, 168] on link "Auditorías - Comentarios" at bounding box center [54, 171] width 109 height 21
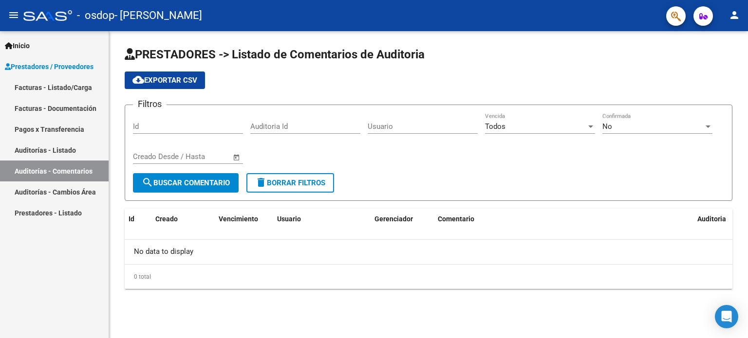
click at [72, 193] on link "Auditorías - Cambios Área" at bounding box center [54, 192] width 109 height 21
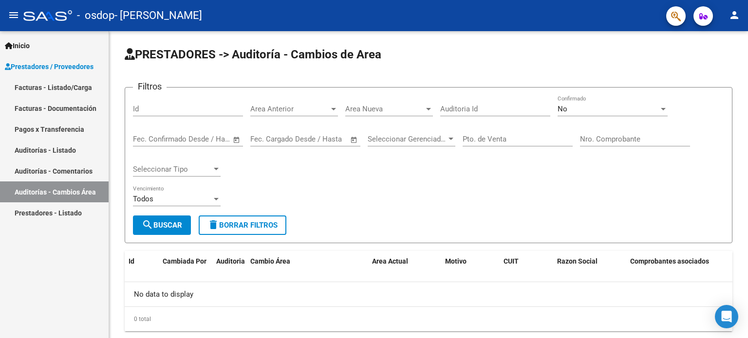
click at [63, 206] on link "Prestadores - Listado" at bounding box center [54, 212] width 109 height 21
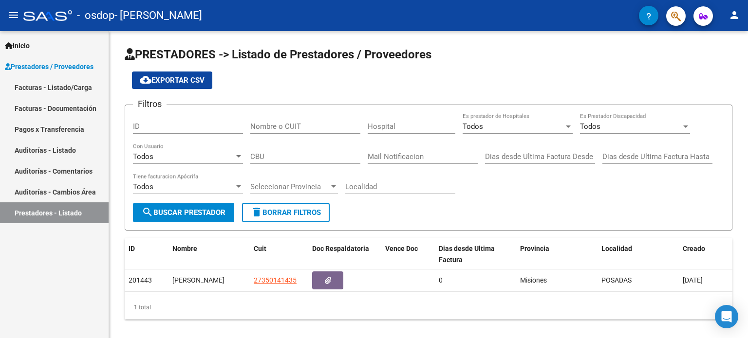
click at [41, 47] on link "Inicio" at bounding box center [54, 45] width 109 height 21
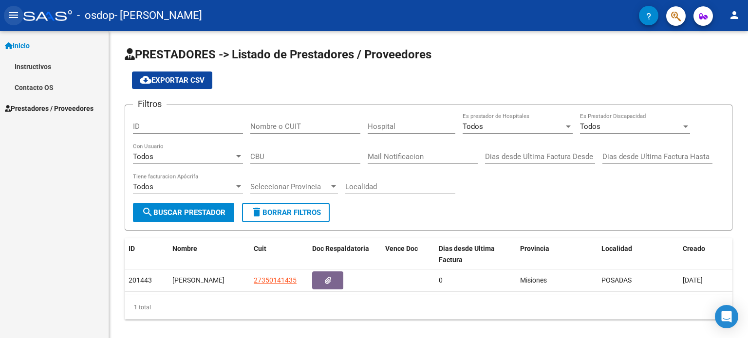
click at [19, 15] on button "menu" at bounding box center [13, 15] width 19 height 19
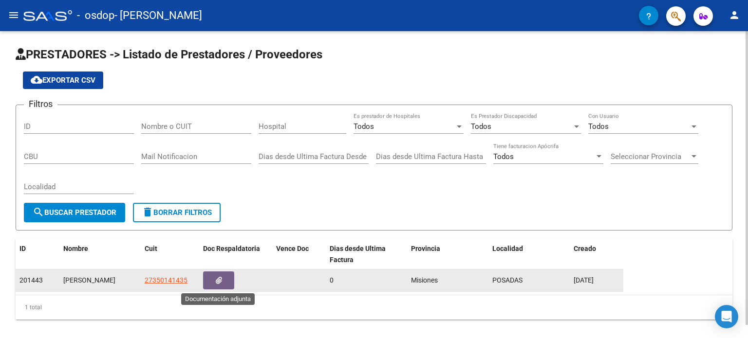
click at [215, 285] on button "button" at bounding box center [218, 281] width 31 height 18
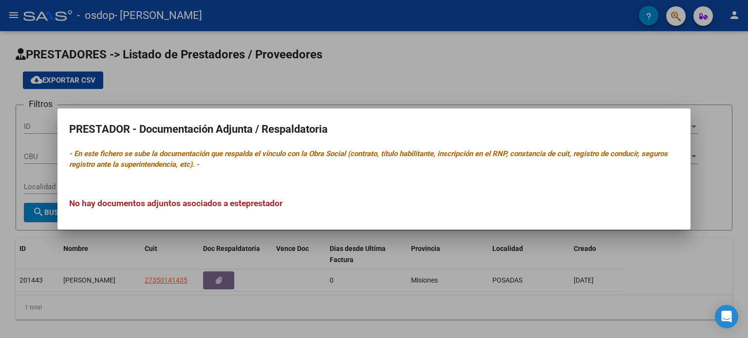
click at [491, 97] on div at bounding box center [374, 169] width 748 height 338
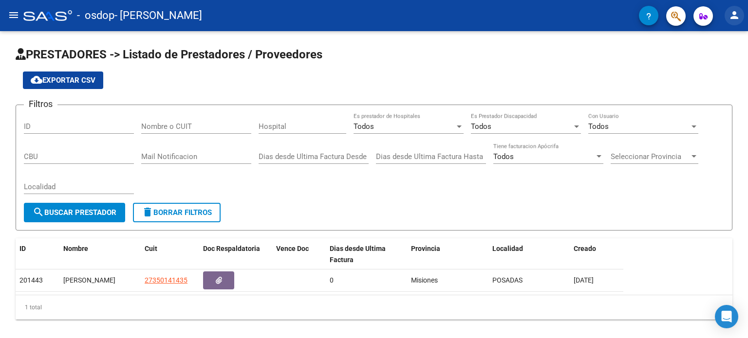
click at [733, 18] on mat-icon "person" at bounding box center [734, 15] width 12 height 12
click at [699, 9] on div at bounding box center [374, 169] width 748 height 338
click at [699, 9] on span "button" at bounding box center [703, 15] width 8 height 19
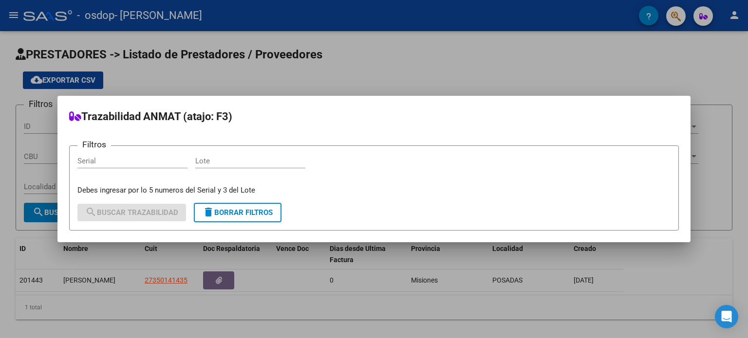
click at [672, 14] on div at bounding box center [374, 169] width 748 height 338
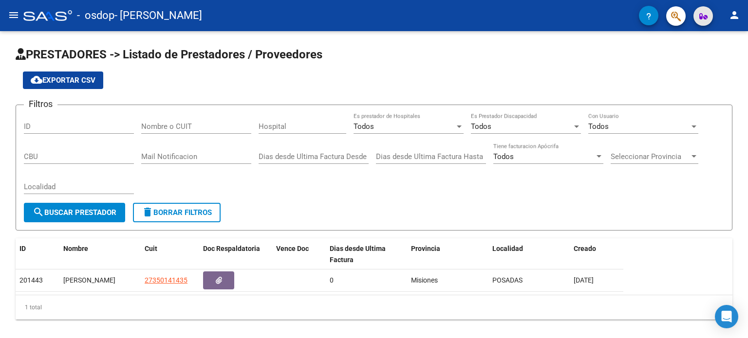
click at [695, 15] on button "button" at bounding box center [702, 15] width 19 height 19
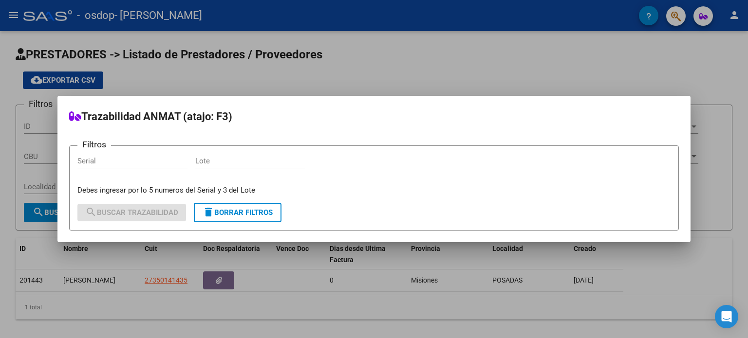
click at [745, 18] on div at bounding box center [374, 169] width 748 height 338
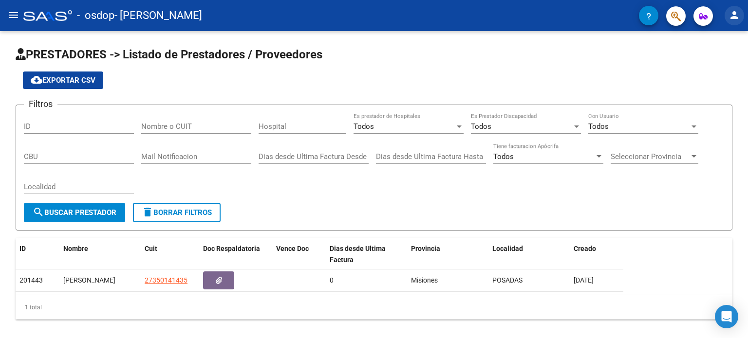
click at [734, 18] on mat-icon "person" at bounding box center [734, 15] width 12 height 12
click at [726, 34] on button "person Mi Perfil" at bounding box center [713, 40] width 59 height 23
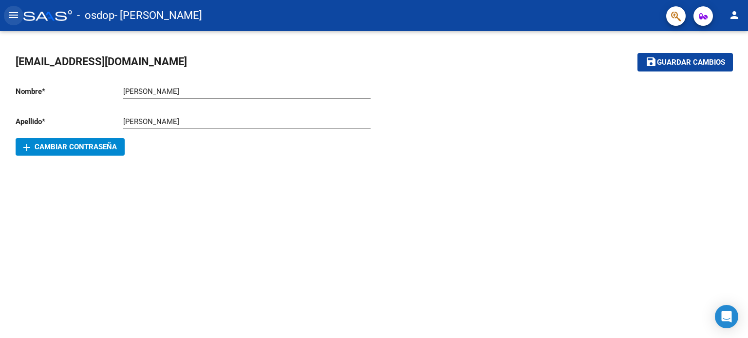
click at [18, 14] on mat-icon "menu" at bounding box center [14, 15] width 12 height 12
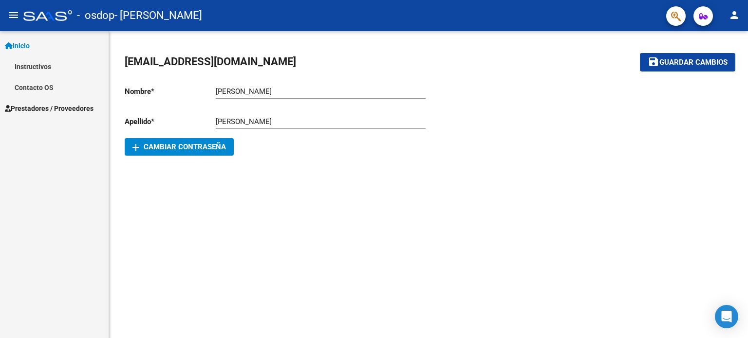
click at [35, 62] on link "Instructivos" at bounding box center [54, 66] width 109 height 21
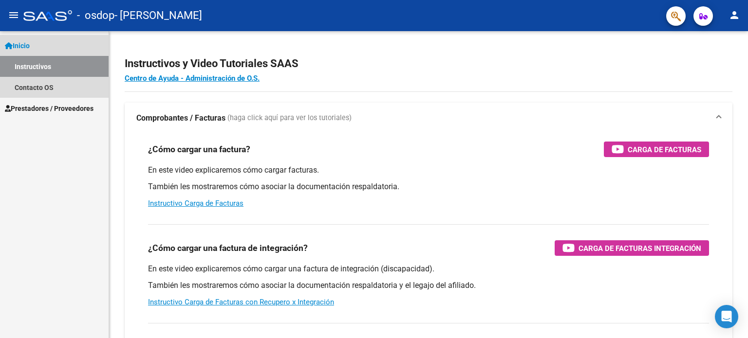
click at [36, 46] on link "Inicio" at bounding box center [54, 45] width 109 height 21
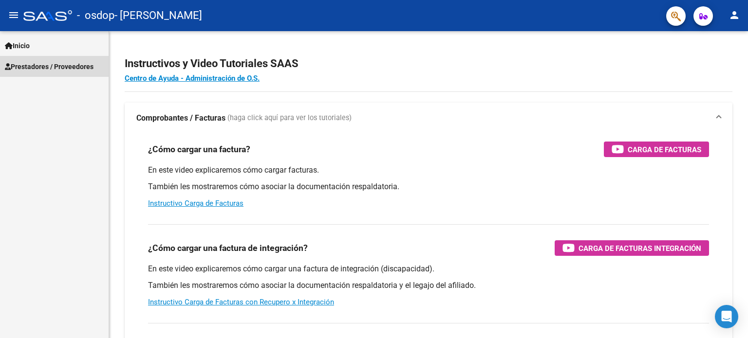
click at [38, 71] on span "Prestadores / Proveedores" at bounding box center [49, 66] width 89 height 11
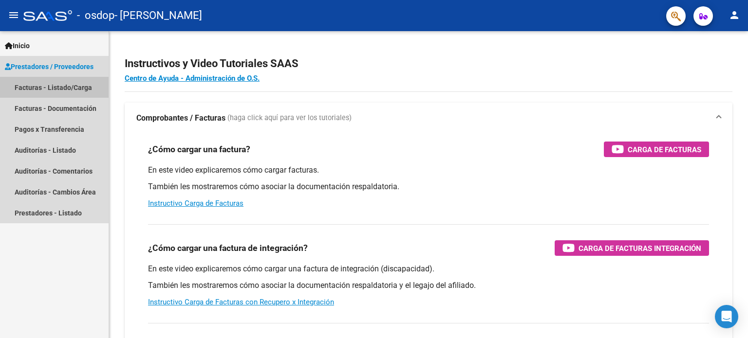
click at [41, 87] on link "Facturas - Listado/Carga" at bounding box center [54, 87] width 109 height 21
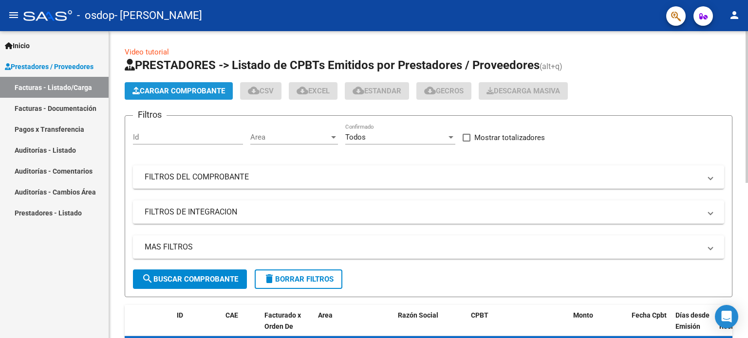
click at [145, 87] on span "Cargar Comprobante" at bounding box center [178, 91] width 92 height 9
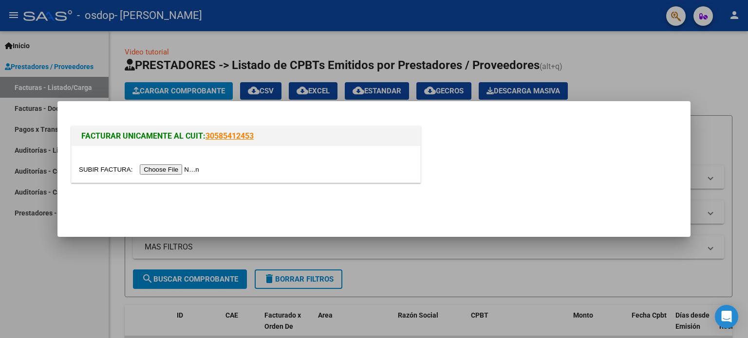
click at [165, 165] on input "file" at bounding box center [140, 170] width 123 height 10
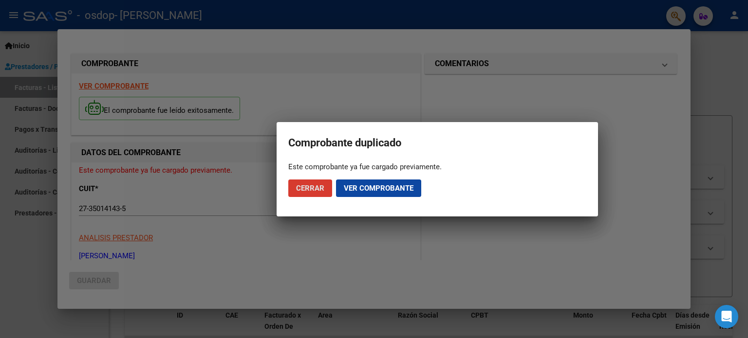
click at [322, 189] on span "Cerrar" at bounding box center [310, 188] width 28 height 9
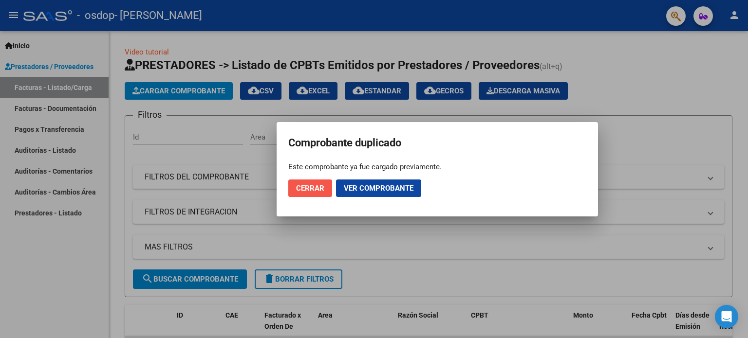
click at [313, 186] on span "Cerrar" at bounding box center [310, 188] width 28 height 9
